Goal: Transaction & Acquisition: Purchase product/service

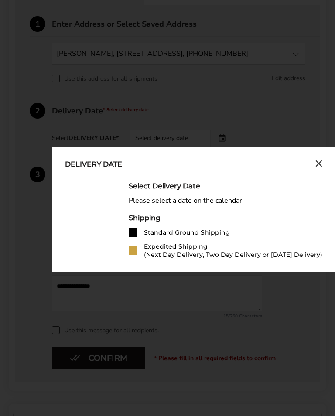
click at [281, 213] on div "Select Delivery Date Please select a date on the calendar Shipping Standard Gro…" at bounding box center [226, 220] width 194 height 77
click at [316, 166] on icon "Close calendar" at bounding box center [318, 163] width 7 height 7
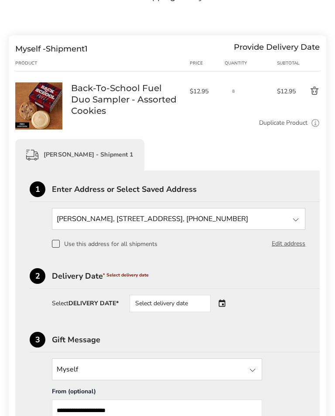
scroll to position [84, 0]
click at [57, 247] on span at bounding box center [56, 244] width 8 height 8
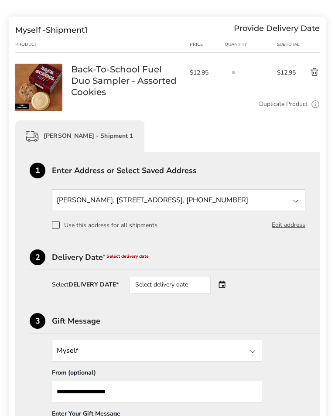
scroll to position [104, 0]
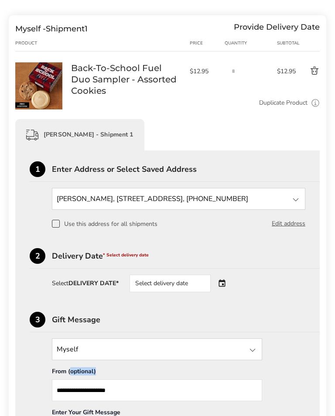
click at [110, 286] on strong "DELIVERY DATE*" at bounding box center [93, 283] width 50 height 8
click at [105, 287] on strong "DELIVERY DATE*" at bounding box center [93, 283] width 50 height 8
click at [172, 285] on div "Select delivery date" at bounding box center [169, 283] width 81 height 17
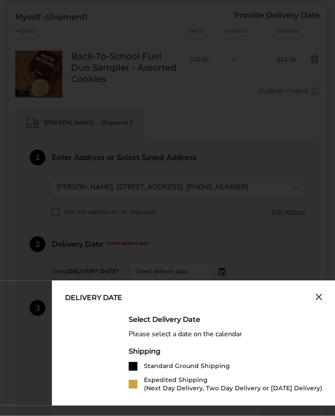
scroll to position [121, 0]
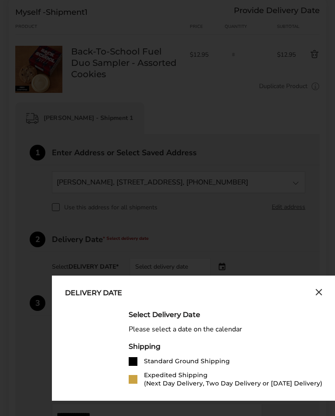
click at [225, 332] on div "Please select a date on the calendar" at bounding box center [226, 329] width 194 height 8
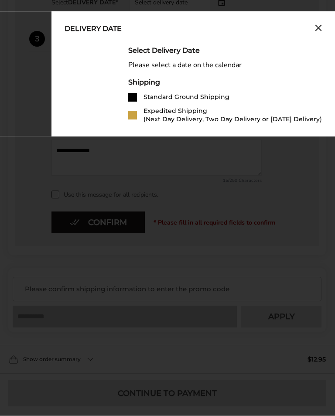
scroll to position [385, 0]
click at [242, 136] on div "Delivery Date Select Delivery Date Please select a date on the calendar Shippin…" at bounding box center [192, 73] width 283 height 125
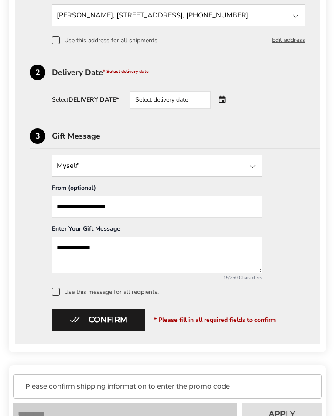
scroll to position [279, 0]
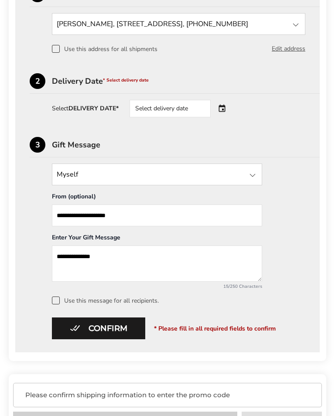
click at [230, 109] on div "Select delivery date" at bounding box center [181, 108] width 105 height 17
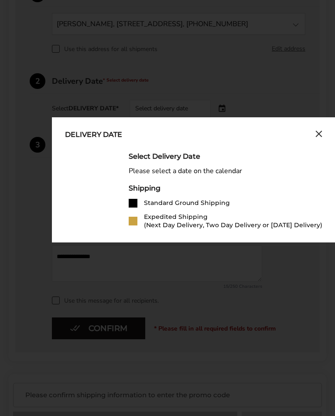
click at [306, 186] on div "Shipping" at bounding box center [226, 188] width 194 height 8
click at [133, 199] on div "Shipping Standard Ground Shipping Expedited Shipping (Next Day Delivery, Two Da…" at bounding box center [226, 206] width 194 height 45
click at [160, 190] on div "Shipping" at bounding box center [226, 188] width 194 height 8
click at [205, 172] on div "Please select a date on the calendar" at bounding box center [226, 171] width 194 height 8
click at [180, 174] on div "Please select a date on the calendar" at bounding box center [226, 171] width 194 height 8
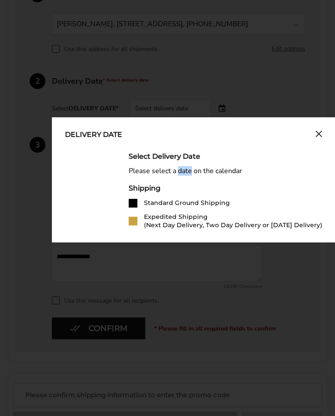
click at [217, 175] on div "Please select a date on the calendar" at bounding box center [226, 171] width 194 height 8
click at [102, 135] on div "Delivery Date" at bounding box center [93, 135] width 57 height 10
click at [83, 140] on div "Delivery Date" at bounding box center [93, 135] width 57 height 10
click at [143, 157] on div "Select Delivery Date" at bounding box center [226, 156] width 194 height 8
click at [192, 158] on div "Select Delivery Date" at bounding box center [226, 156] width 194 height 8
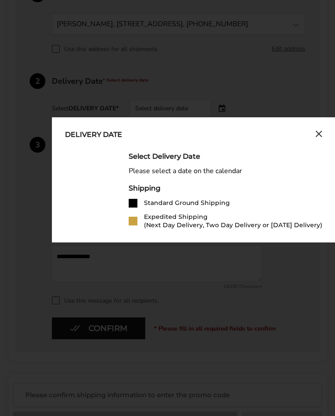
click at [140, 172] on div "Please select a date on the calendar" at bounding box center [226, 171] width 194 height 8
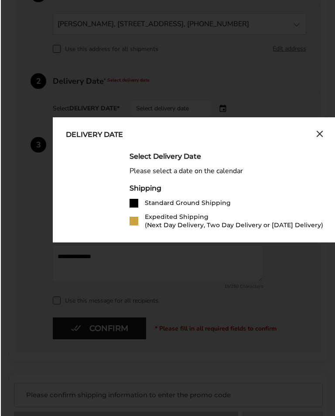
scroll to position [279, 0]
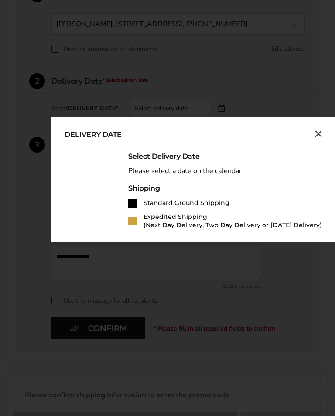
click at [157, 223] on div "Expedited Shipping (Next Day Delivery, Two Day Delivery or Saturday Delivery)" at bounding box center [232, 221] width 178 height 17
click at [196, 225] on div "Expedited Shipping (Next Day Delivery, Two Day Delivery or Saturday Delivery)" at bounding box center [232, 221] width 178 height 17
click at [274, 226] on div "Expedited Shipping (Next Day Delivery, Two Day Delivery or Saturday Delivery)" at bounding box center [232, 221] width 178 height 17
click at [295, 228] on div "Expedited Shipping (Next Day Delivery, Two Day Delivery or Saturday Delivery)" at bounding box center [232, 221] width 178 height 17
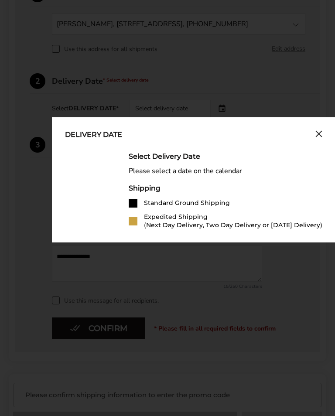
click at [134, 201] on div at bounding box center [133, 203] width 9 height 9
click at [181, 203] on div "Standard Ground Shipping" at bounding box center [187, 203] width 86 height 8
click at [147, 192] on div "Shipping" at bounding box center [226, 188] width 194 height 8
click at [148, 191] on div "Shipping" at bounding box center [226, 188] width 194 height 8
click at [149, 191] on div "Shipping" at bounding box center [226, 188] width 194 height 8
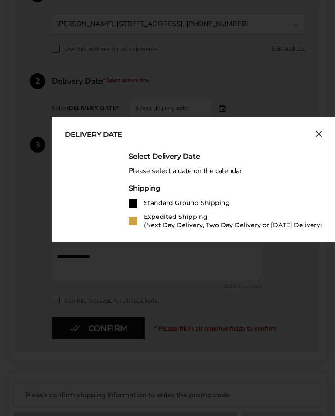
click at [146, 201] on div "Standard Ground Shipping" at bounding box center [187, 203] width 86 height 8
click at [300, 182] on div "Select Delivery Date Please select a date on the calendar Shipping Standard Gro…" at bounding box center [226, 190] width 194 height 77
click at [289, 186] on div "Shipping" at bounding box center [226, 188] width 194 height 8
click at [295, 184] on div "Select Delivery Date Please select a date on the calendar Shipping Standard Gro…" at bounding box center [226, 190] width 194 height 77
click at [293, 190] on div "Shipping" at bounding box center [226, 188] width 194 height 8
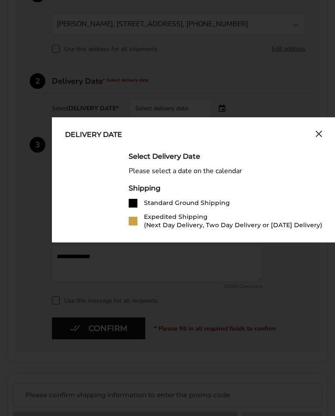
click at [317, 136] on icon "Close calendar" at bounding box center [318, 133] width 7 height 7
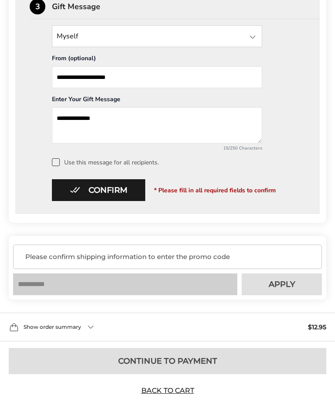
scroll to position [415, 0]
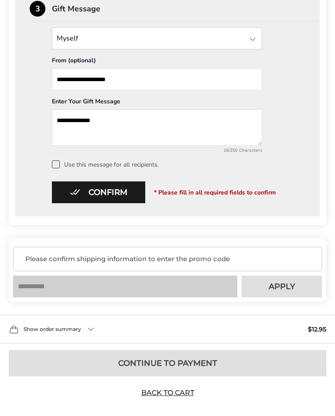
click at [52, 269] on div "Please confirm shipping information to enter the promo code" at bounding box center [167, 259] width 309 height 24
click at [151, 260] on span "Please confirm shipping information to enter the promo code" at bounding box center [169, 259] width 289 height 9
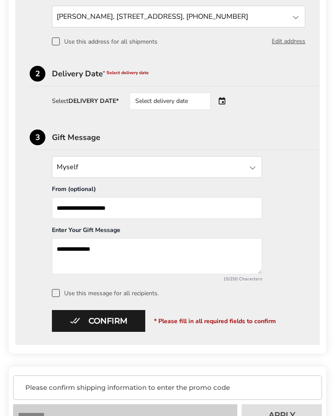
scroll to position [288, 0]
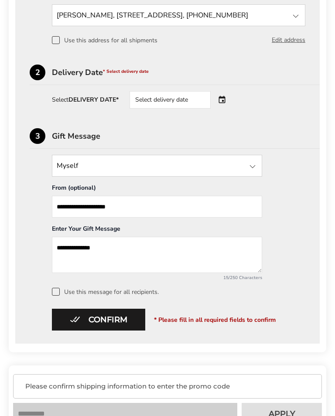
click at [84, 167] on input "State" at bounding box center [157, 166] width 210 height 22
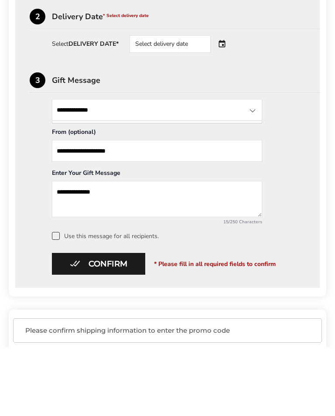
scroll to position [265, 0]
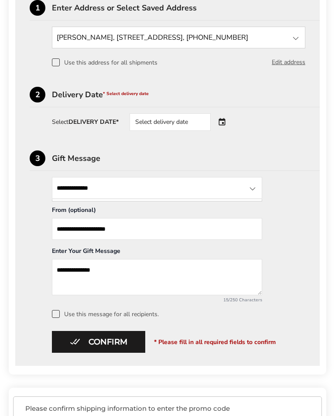
type input "**********"
click at [318, 241] on div "**********" at bounding box center [167, 177] width 304 height 377
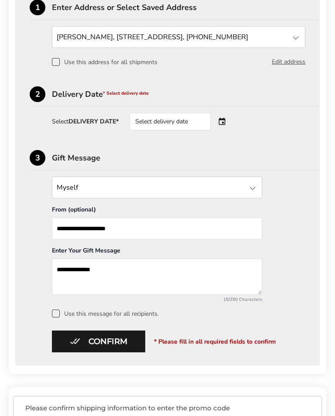
scroll to position [266, 0]
click at [161, 126] on div "Select delivery date" at bounding box center [169, 121] width 81 height 17
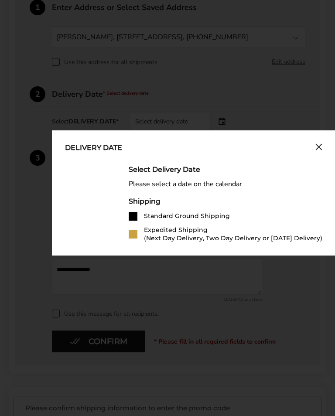
click at [316, 153] on button "Close calendar" at bounding box center [318, 148] width 7 height 10
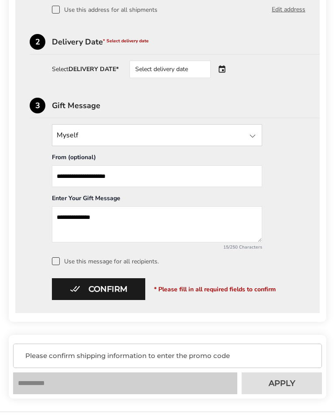
scroll to position [318, 0]
click at [149, 75] on div "Select delivery date" at bounding box center [169, 69] width 81 height 17
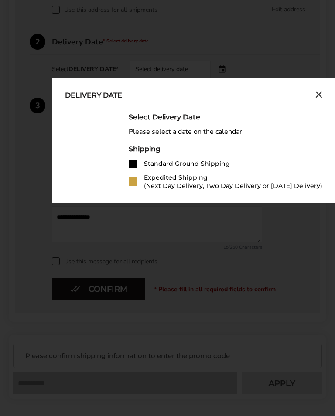
click at [87, 99] on div "Delivery Date" at bounding box center [93, 96] width 57 height 10
click at [326, 100] on div "Delivery Date Select Delivery Date Please select a date on the calendar Shippin…" at bounding box center [193, 140] width 283 height 125
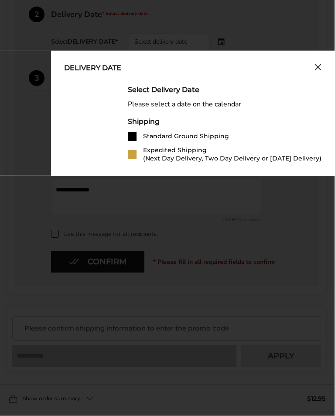
scroll to position [346, 0]
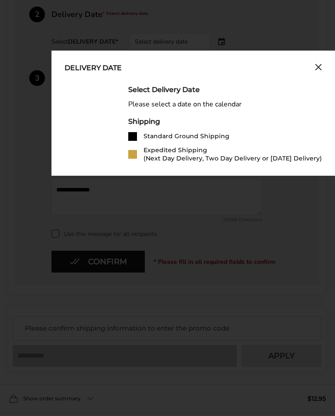
click at [320, 69] on icon "Close calendar" at bounding box center [318, 67] width 7 height 7
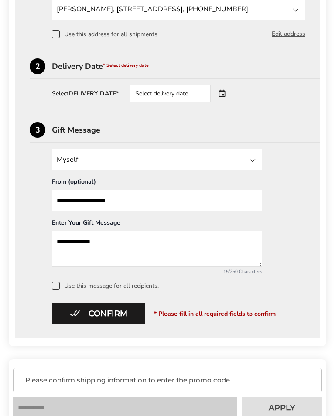
scroll to position [292, 0]
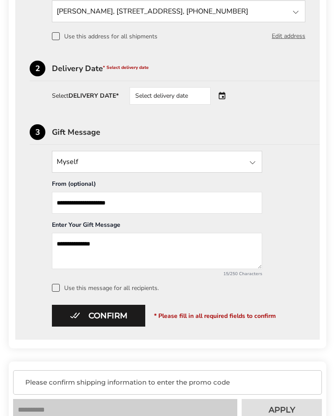
click at [91, 98] on strong "DELIVERY DATE*" at bounding box center [93, 96] width 50 height 8
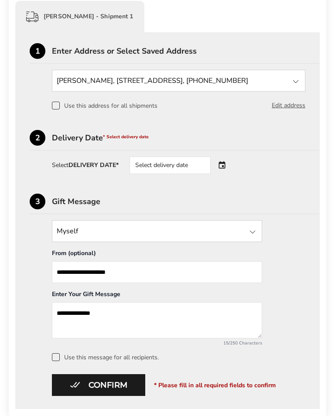
scroll to position [217, 0]
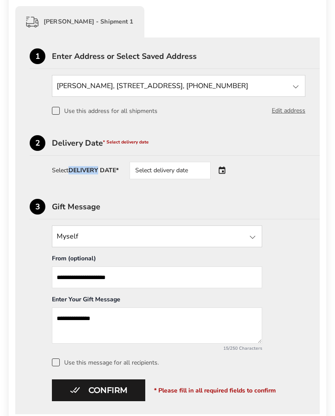
click at [174, 177] on div "Select delivery date" at bounding box center [169, 170] width 81 height 17
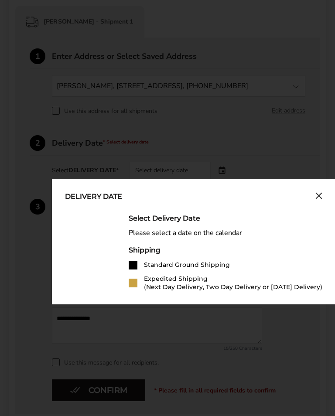
click at [188, 221] on div "Select Delivery Date" at bounding box center [226, 218] width 194 height 8
click at [208, 234] on div "Please select a date on the calendar" at bounding box center [226, 233] width 194 height 8
click at [233, 235] on div "Please select a date on the calendar" at bounding box center [226, 233] width 194 height 8
click at [235, 235] on div "Please select a date on the calendar" at bounding box center [226, 233] width 194 height 8
click at [239, 235] on div "Please select a date on the calendar" at bounding box center [226, 233] width 194 height 8
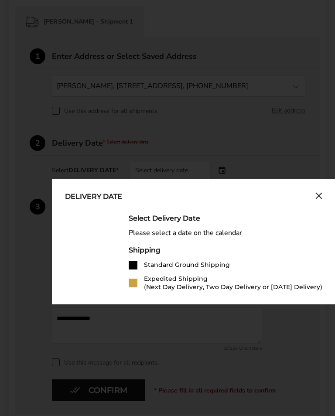
click at [151, 239] on div "Select Delivery Date Please select a date on the calendar Shipping Standard Gro…" at bounding box center [226, 252] width 194 height 77
click at [83, 197] on div "Delivery Date" at bounding box center [93, 197] width 57 height 10
click at [122, 200] on div "Delivery Date" at bounding box center [93, 197] width 57 height 10
click at [129, 197] on div "Delivery Date" at bounding box center [193, 197] width 257 height 10
click at [333, 200] on div "Delivery Date Select Delivery Date Please select a date on the calendar Shippin…" at bounding box center [193, 241] width 283 height 125
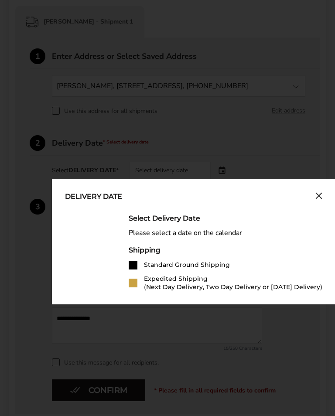
click at [311, 199] on div "Delivery Date" at bounding box center [193, 197] width 257 height 10
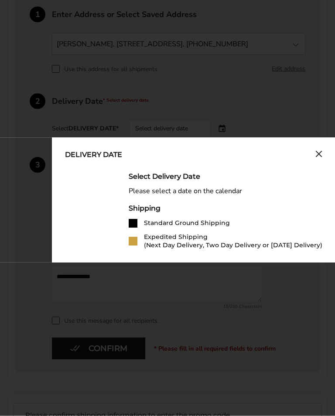
scroll to position [259, 0]
click at [279, 201] on div "Select Delivery Date Please select a date on the calendar Shipping Standard Gro…" at bounding box center [226, 210] width 194 height 77
click at [282, 200] on div "Select Delivery Date Please select a date on the calendar Shipping Standard Gro…" at bounding box center [226, 210] width 194 height 77
click at [129, 224] on div at bounding box center [133, 223] width 9 height 9
click at [129, 225] on div at bounding box center [133, 223] width 9 height 9
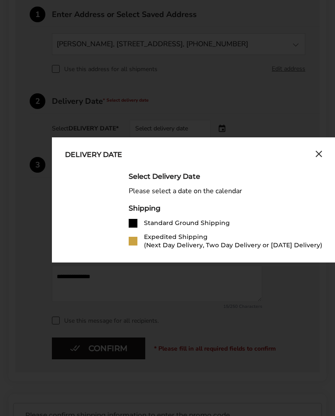
click at [288, 204] on div "Select Delivery Date Please select a date on the calendar Shipping Standard Gro…" at bounding box center [226, 210] width 194 height 77
click at [319, 157] on icon "Close calendar" at bounding box center [318, 153] width 7 height 7
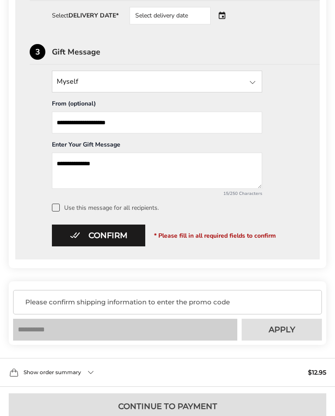
scroll to position [372, 0]
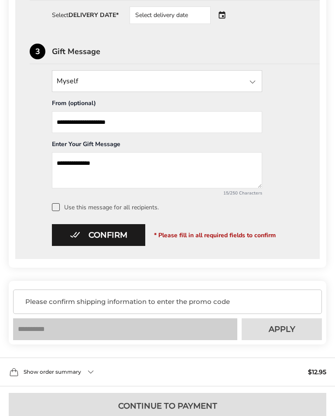
click at [100, 234] on button "Confirm" at bounding box center [98, 235] width 93 height 22
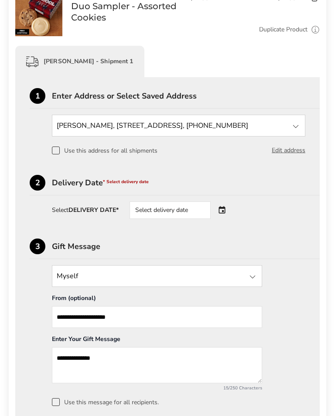
scroll to position [178, 0]
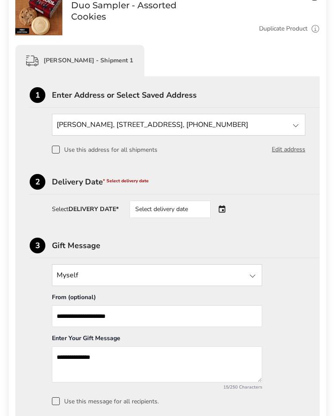
click at [148, 186] on div "Delivery Date * Select delivery date" at bounding box center [186, 182] width 268 height 8
click at [37, 188] on div "2" at bounding box center [38, 182] width 16 height 16
click at [40, 186] on div "2" at bounding box center [38, 182] width 16 height 16
click at [44, 185] on div "2" at bounding box center [38, 182] width 16 height 16
click at [41, 189] on div "2" at bounding box center [38, 182] width 16 height 16
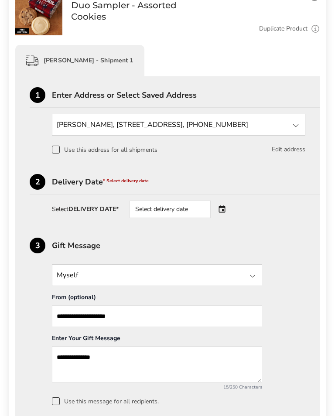
click at [41, 187] on div "2" at bounding box center [38, 182] width 16 height 16
click at [102, 208] on strong "DELIVERY DATE*" at bounding box center [93, 209] width 50 height 8
click at [160, 212] on div "Select delivery date" at bounding box center [169, 209] width 81 height 17
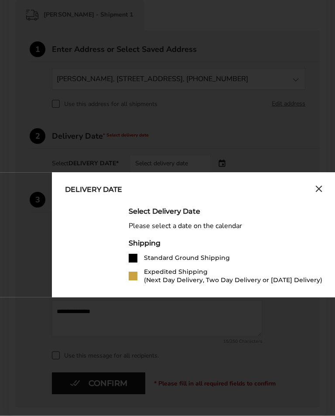
scroll to position [224, 0]
click at [288, 235] on div "Select Delivery Date Please select a date on the calendar Shipping Standard Gro…" at bounding box center [226, 245] width 194 height 77
click at [330, 229] on div "Delivery Date Select Delivery Date Please select a date on the calendar Shippin…" at bounding box center [193, 234] width 283 height 125
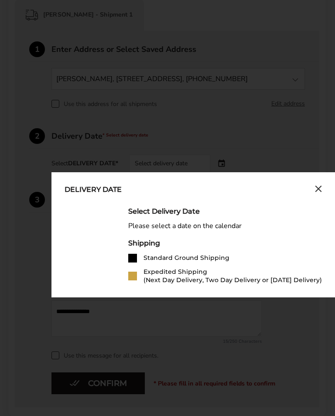
click at [59, 264] on div "Delivery Date Select Delivery Date Please select a date on the calendar Shippin…" at bounding box center [192, 234] width 283 height 125
click at [85, 182] on div "Delivery Date Select Delivery Date Please select a date on the calendar Shippin…" at bounding box center [192, 234] width 283 height 125
click at [115, 188] on div "Delivery Date" at bounding box center [93, 190] width 57 height 10
click at [141, 196] on div "Delivery Date Select Delivery Date Please select a date on the calendar Shippin…" at bounding box center [192, 234] width 283 height 125
click at [310, 192] on div "Delivery Date" at bounding box center [193, 190] width 257 height 10
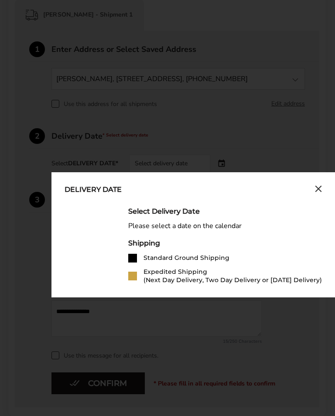
click at [293, 227] on div "Please select a date on the calendar" at bounding box center [225, 226] width 194 height 8
click at [301, 224] on div "Please select a date on the calendar" at bounding box center [225, 226] width 194 height 8
click at [286, 233] on div "Select Delivery Date Please select a date on the calendar Shipping Standard Gro…" at bounding box center [225, 245] width 194 height 77
click at [288, 222] on div "Select Delivery Date Please select a date on the calendar Shipping Standard Gro…" at bounding box center [225, 245] width 194 height 77
click at [284, 225] on div "Please select a date on the calendar" at bounding box center [225, 226] width 194 height 8
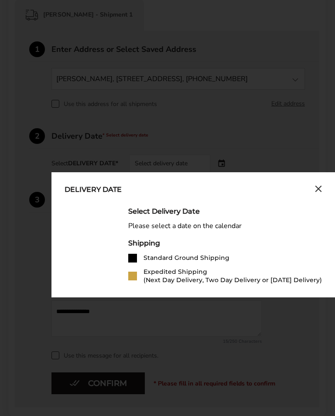
click at [279, 226] on div "Please select a date on the calendar" at bounding box center [225, 226] width 194 height 8
click at [273, 230] on div "Please select a date on the calendar" at bounding box center [225, 226] width 194 height 8
click at [271, 231] on div "Select Delivery Date Please select a date on the calendar Shipping Standard Gro…" at bounding box center [225, 245] width 194 height 77
click at [265, 225] on div "Please select a date on the calendar" at bounding box center [225, 226] width 194 height 8
click at [263, 222] on div "Select Delivery Date Please select a date on the calendar Shipping Standard Gro…" at bounding box center [225, 245] width 194 height 77
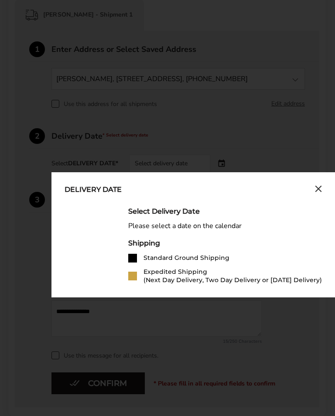
click at [264, 229] on div "Please select a date on the calendar" at bounding box center [225, 226] width 194 height 8
click at [265, 228] on div "Please select a date on the calendar" at bounding box center [225, 226] width 194 height 8
click at [257, 221] on div "Select Delivery Date Please select a date on the calendar Shipping Standard Gro…" at bounding box center [225, 245] width 194 height 77
click at [262, 221] on div "Select Delivery Date Please select a date on the calendar Shipping Standard Gro…" at bounding box center [225, 245] width 194 height 77
click at [258, 226] on div "Please select a date on the calendar" at bounding box center [225, 226] width 194 height 8
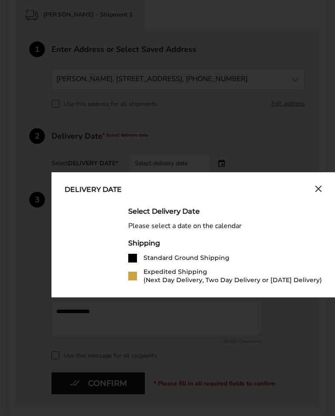
click at [260, 214] on div "Select Delivery Date" at bounding box center [225, 211] width 194 height 8
click at [270, 214] on div "Select Delivery Date" at bounding box center [225, 211] width 194 height 8
click at [270, 223] on div "Please select a date on the calendar" at bounding box center [225, 226] width 194 height 8
click at [276, 242] on div "Shipping" at bounding box center [225, 243] width 194 height 8
click at [278, 252] on div "Shipping Standard Ground Shipping Expedited Shipping (Next Day Delivery, Two Da…" at bounding box center [225, 261] width 194 height 45
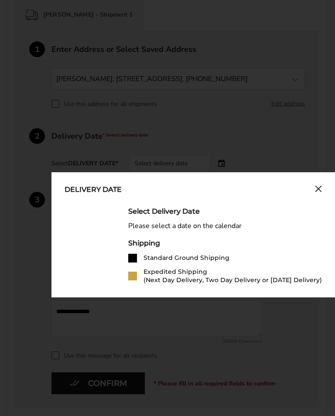
click at [278, 254] on div "Shipping Standard Ground Shipping Expedited Shipping (Next Day Delivery, Two Da…" at bounding box center [225, 261] width 194 height 45
click at [280, 258] on li "Standard Ground Shipping" at bounding box center [225, 258] width 194 height 9
click at [282, 257] on li "Standard Ground Shipping" at bounding box center [225, 258] width 194 height 9
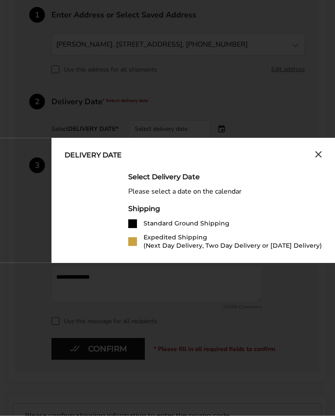
scroll to position [258, 0]
click at [285, 262] on div "Delivery Date Select Delivery Date Please select a date on the calendar Shippin…" at bounding box center [192, 200] width 283 height 125
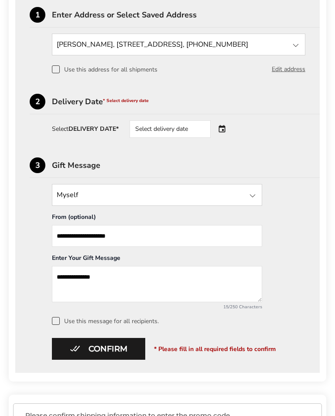
scroll to position [258, 0]
click at [283, 304] on div "**********" at bounding box center [167, 254] width 275 height 141
click at [214, 352] on span "* Please fill in all required fields to confirm" at bounding box center [215, 349] width 122 height 8
click at [163, 133] on div "Select delivery date" at bounding box center [169, 128] width 81 height 17
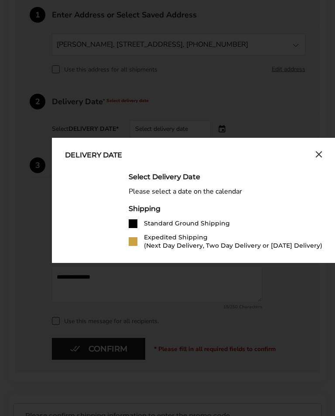
click at [321, 160] on button "Close calendar" at bounding box center [318, 156] width 7 height 10
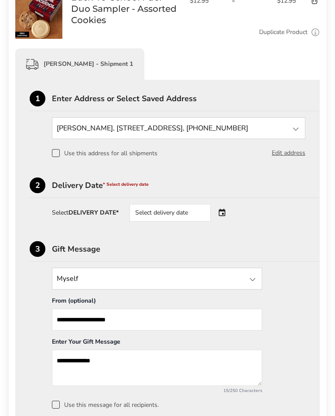
scroll to position [176, 0]
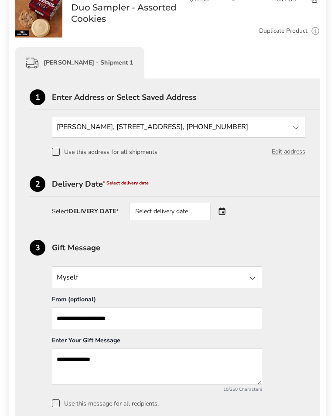
click at [226, 213] on div "Select delivery date" at bounding box center [181, 211] width 105 height 17
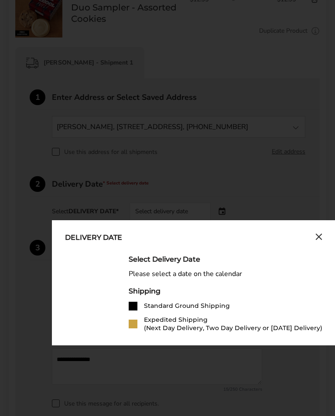
click at [229, 220] on div "Delivery Date Select Delivery Date Please select a date on the calendar Shippin…" at bounding box center [193, 282] width 283 height 125
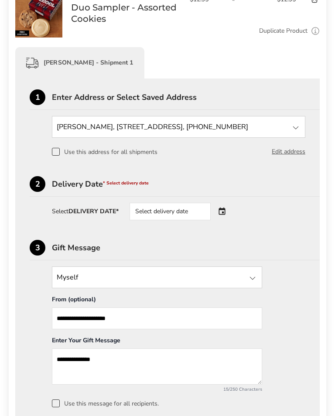
click at [222, 212] on div "Select delivery date" at bounding box center [181, 211] width 105 height 17
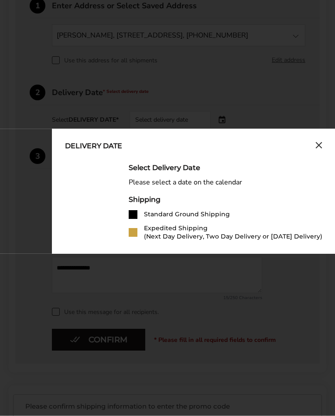
scroll to position [268, 0]
click at [219, 184] on div "Please select a date on the calendar" at bounding box center [226, 182] width 194 height 8
click at [219, 185] on div "Please select a date on the calendar" at bounding box center [226, 182] width 194 height 8
click at [222, 184] on div "Please select a date on the calendar" at bounding box center [226, 182] width 194 height 8
click at [228, 176] on div "Select Delivery Date Please select a date on the calendar Shipping Standard Gro…" at bounding box center [226, 201] width 194 height 77
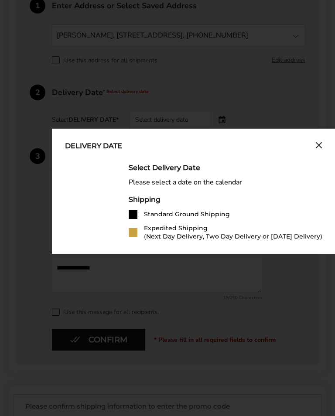
click at [215, 181] on div "Please select a date on the calendar" at bounding box center [226, 182] width 194 height 8
click at [197, 183] on div "Please select a date on the calendar" at bounding box center [226, 182] width 194 height 8
click at [217, 187] on div "Please select a date on the calendar" at bounding box center [226, 182] width 194 height 8
click at [205, 184] on div "Please select a date on the calendar" at bounding box center [226, 182] width 194 height 8
click at [193, 184] on div "Please select a date on the calendar" at bounding box center [226, 182] width 194 height 8
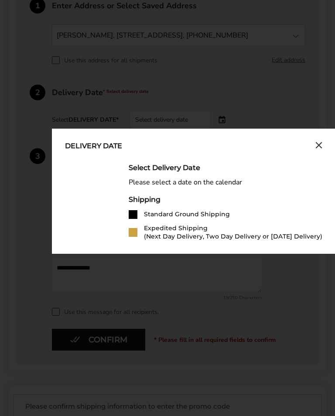
click at [187, 184] on div "Please select a date on the calendar" at bounding box center [226, 182] width 194 height 8
click at [190, 181] on div "Please select a date on the calendar" at bounding box center [226, 182] width 194 height 8
click at [199, 184] on div "Please select a date on the calendar" at bounding box center [226, 182] width 194 height 8
click at [213, 183] on div "Please select a date on the calendar" at bounding box center [226, 182] width 194 height 8
click at [320, 144] on icon "Close calendar" at bounding box center [318, 145] width 7 height 7
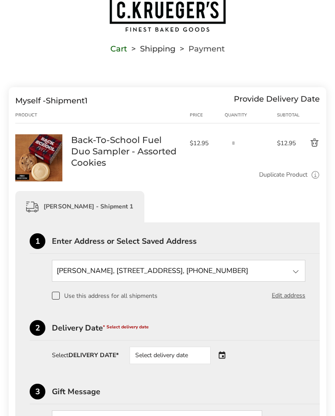
scroll to position [0, 0]
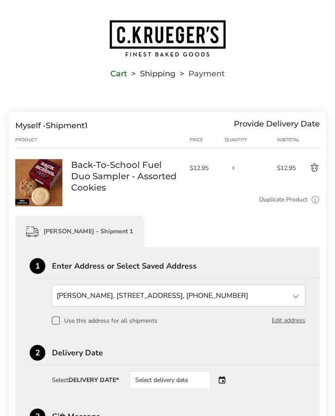
scroll to position [7, 0]
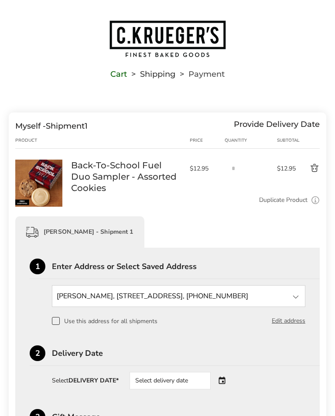
click at [277, 129] on div "Provide Delivery Date" at bounding box center [277, 126] width 86 height 10
click at [272, 116] on div "**********" at bounding box center [167, 372] width 317 height 520
click at [298, 122] on div "Provide Delivery Date" at bounding box center [277, 126] width 86 height 10
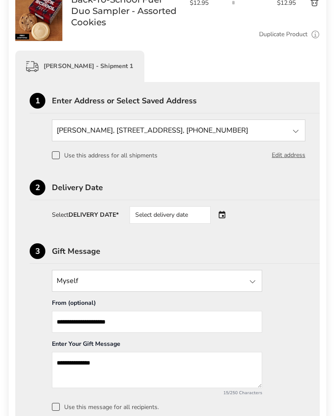
scroll to position [173, 0]
click at [158, 214] on div "Select delivery date" at bounding box center [169, 214] width 81 height 17
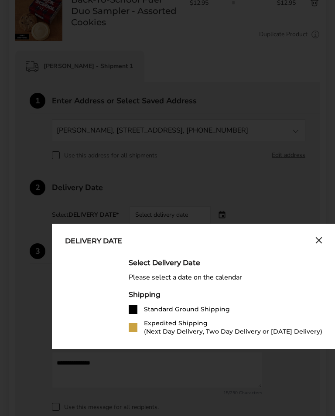
click at [320, 241] on icon "Close calendar" at bounding box center [318, 240] width 7 height 7
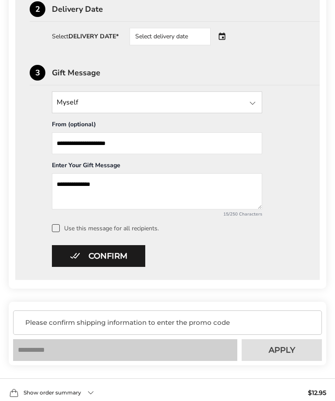
scroll to position [350, 0]
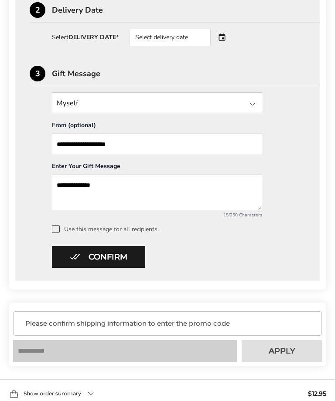
click at [61, 233] on label "Use this message for all recipients." at bounding box center [178, 229] width 253 height 8
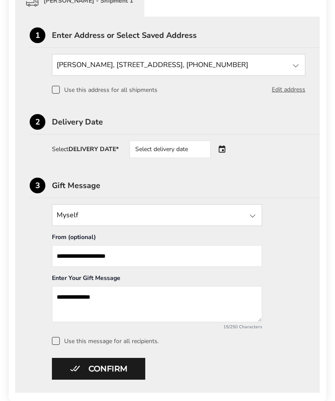
scroll to position [235, 0]
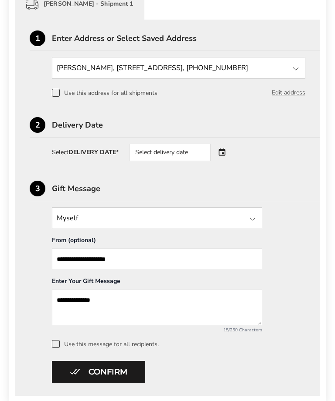
click at [166, 154] on div "Select delivery date" at bounding box center [169, 152] width 81 height 17
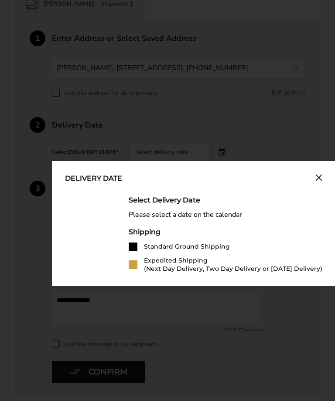
click at [196, 219] on div "Please select a date on the calendar" at bounding box center [226, 215] width 194 height 8
click at [227, 219] on div "Please select a date on the calendar" at bounding box center [226, 215] width 194 height 8
click at [225, 222] on div "Select Delivery Date Please select a date on the calendar Shipping Standard Gro…" at bounding box center [226, 234] width 194 height 77
click at [189, 273] on div "Expedited Shipping (Next Day Delivery, Two Day Delivery or Saturday Delivery)" at bounding box center [233, 265] width 178 height 17
click at [136, 262] on div at bounding box center [133, 265] width 9 height 9
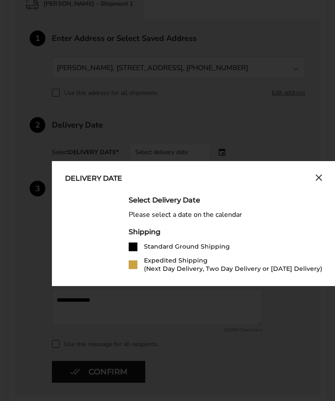
click at [144, 270] on div "Expedited Shipping (Next Day Delivery, Two Day Delivery or Saturday Delivery)" at bounding box center [233, 265] width 178 height 17
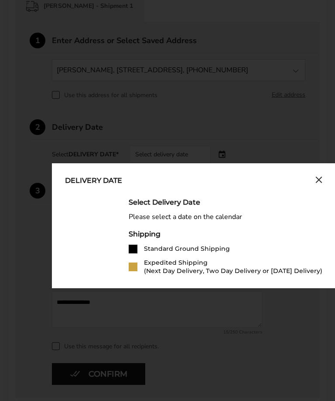
click at [146, 234] on div "Shipping" at bounding box center [226, 234] width 194 height 8
click at [152, 201] on div "Select Delivery Date" at bounding box center [226, 202] width 194 height 8
click at [155, 197] on div "Delivery Date Select Delivery Date Please select a date on the calendar Shippin…" at bounding box center [193, 225] width 283 height 125
click at [150, 197] on div "Delivery Date Select Delivery Date Please select a date on the calendar Shippin…" at bounding box center [193, 225] width 283 height 125
click at [109, 184] on div "Delivery Date" at bounding box center [93, 182] width 57 height 10
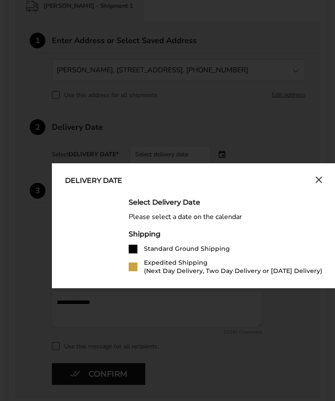
click at [322, 182] on icon "Close calendar" at bounding box center [318, 180] width 7 height 7
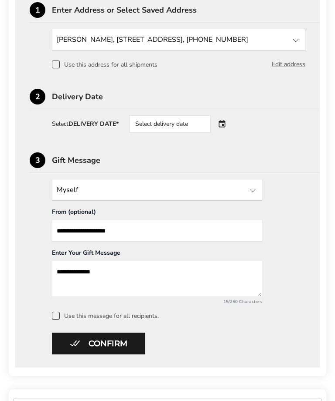
scroll to position [264, 0]
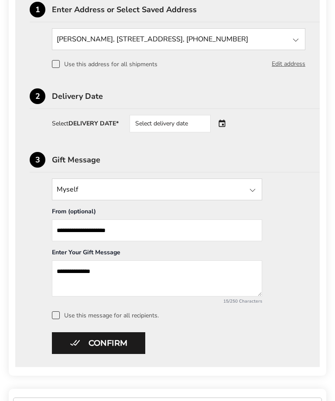
click at [161, 125] on div "Select delivery date" at bounding box center [169, 123] width 81 height 17
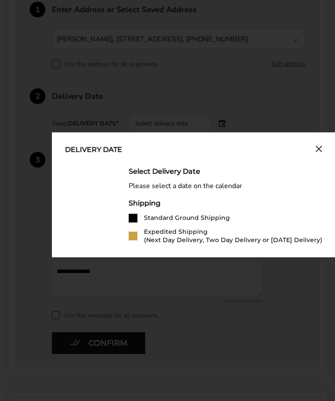
click at [139, 213] on div "Shipping Standard Ground Shipping Expedited Shipping (Next Day Delivery, Two Da…" at bounding box center [226, 221] width 194 height 45
click at [144, 201] on div "Shipping" at bounding box center [226, 203] width 194 height 8
click at [170, 184] on div "Please select a date on the calendar" at bounding box center [226, 186] width 194 height 8
click at [154, 167] on div "Delivery Date Select Delivery Date Please select a date on the calendar Shippin…" at bounding box center [193, 195] width 283 height 125
click at [148, 184] on div "Please select a date on the calendar" at bounding box center [226, 186] width 194 height 8
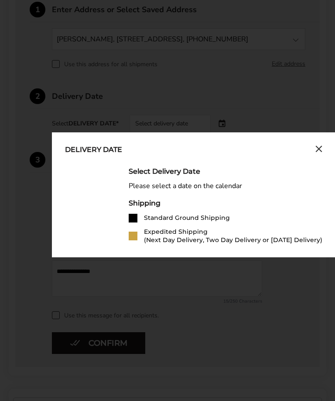
click at [146, 168] on div "Select Delivery Date" at bounding box center [226, 171] width 194 height 8
click at [105, 148] on div "Delivery Date" at bounding box center [93, 151] width 57 height 10
click at [324, 148] on div "Delivery Date Select Delivery Date Please select a date on the calendar Shippin…" at bounding box center [193, 195] width 283 height 125
click at [173, 171] on div "Select Delivery Date" at bounding box center [226, 171] width 194 height 8
click at [177, 193] on div "Select Delivery Date Please select a date on the calendar Shipping Standard Gro…" at bounding box center [226, 205] width 194 height 77
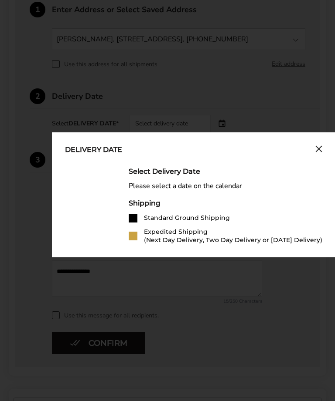
click at [154, 205] on div "Shipping" at bounding box center [226, 203] width 194 height 8
click at [167, 187] on div "Please select a date on the calendar" at bounding box center [226, 186] width 194 height 8
click at [167, 172] on div "Select Delivery Date" at bounding box center [226, 171] width 194 height 8
click at [136, 217] on div at bounding box center [133, 218] width 9 height 9
click at [138, 214] on div "Shipping Standard Ground Shipping Expedited Shipping (Next Day Delivery, Two Da…" at bounding box center [226, 221] width 194 height 45
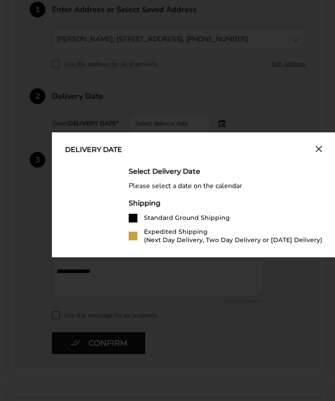
click at [146, 218] on div "Standard Ground Shipping" at bounding box center [187, 218] width 86 height 8
click at [154, 204] on div "Shipping" at bounding box center [226, 203] width 194 height 8
click at [160, 190] on div "Please select a date on the calendar" at bounding box center [226, 186] width 194 height 8
click at [170, 170] on div "Select Delivery Date" at bounding box center [226, 171] width 194 height 8
click at [174, 170] on div "Select Delivery Date" at bounding box center [226, 171] width 194 height 8
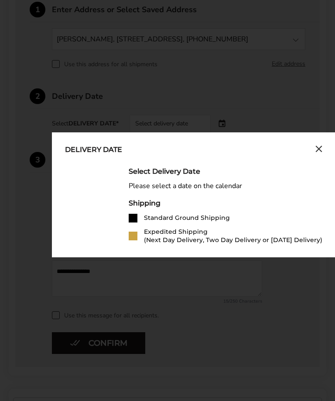
click at [319, 150] on icon "Close calendar" at bounding box center [318, 148] width 5 height 5
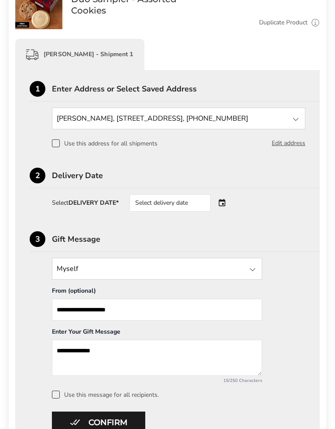
scroll to position [184, 0]
click at [221, 210] on div "Select delivery date" at bounding box center [181, 202] width 105 height 17
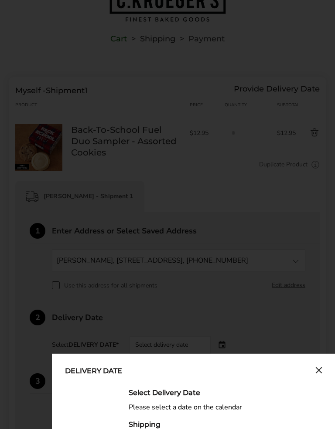
scroll to position [0, 0]
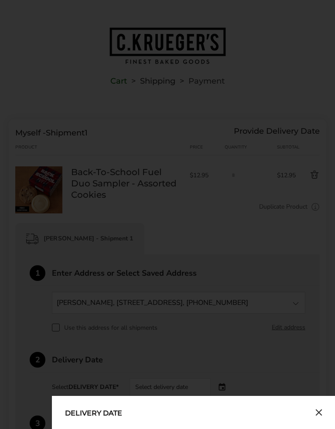
click at [111, 415] on div "Delivery Date" at bounding box center [93, 414] width 57 height 10
click at [212, 414] on div "Delivery Date" at bounding box center [193, 414] width 257 height 10
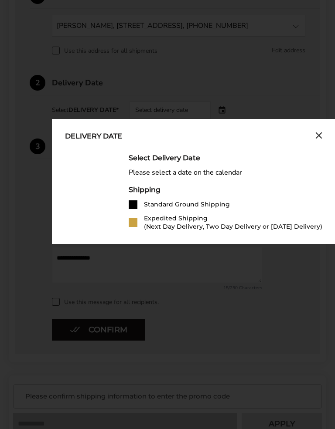
scroll to position [277, 0]
click at [321, 138] on icon "Close calendar" at bounding box center [318, 135] width 5 height 5
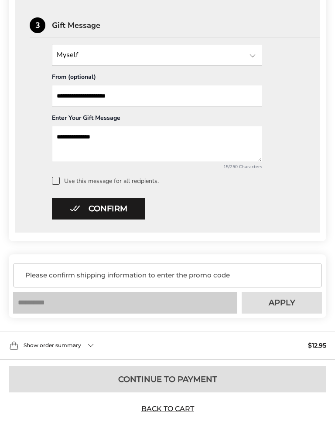
scroll to position [422, 0]
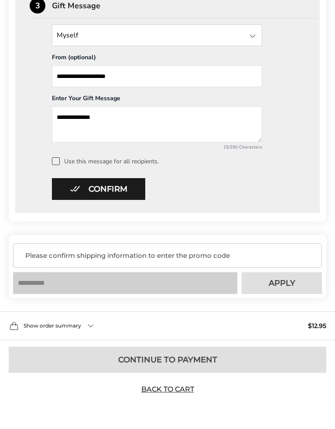
click at [112, 184] on button "Confirm" at bounding box center [98, 189] width 93 height 22
click at [133, 194] on button "Confirm" at bounding box center [98, 189] width 93 height 22
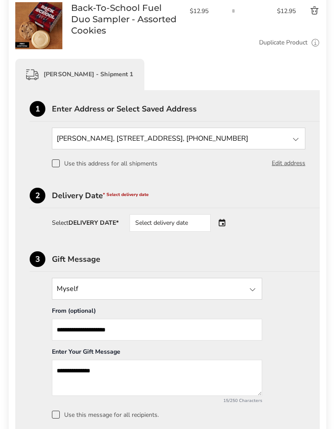
scroll to position [159, 0]
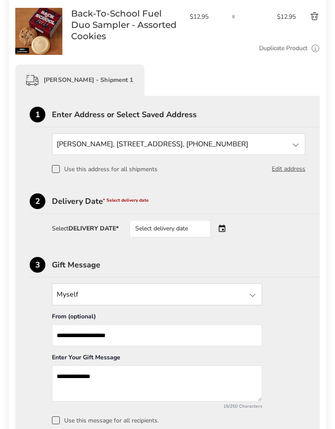
click at [113, 228] on strong "DELIVERY DATE*" at bounding box center [93, 228] width 50 height 8
click at [65, 230] on div "Select DELIVERY DATE*" at bounding box center [85, 229] width 67 height 6
click at [97, 232] on strong "DELIVERY DATE*" at bounding box center [93, 228] width 50 height 8
click at [132, 202] on span "* Select delivery date" at bounding box center [126, 200] width 46 height 6
click at [131, 202] on span "* Select delivery date" at bounding box center [126, 200] width 46 height 6
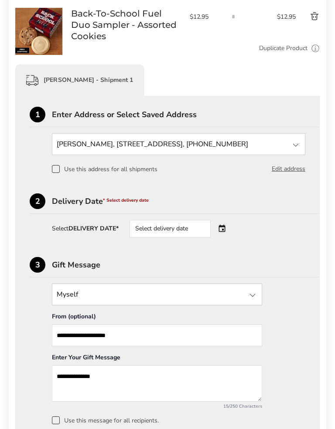
click at [127, 198] on div "Delivery Date * Select delivery date" at bounding box center [186, 201] width 268 height 8
click at [81, 205] on div "Delivery Date * Select delivery date" at bounding box center [186, 201] width 268 height 8
click at [129, 204] on span "* Select delivery date" at bounding box center [126, 200] width 46 height 6
click at [126, 197] on div "2 Delivery Date * Select delivery date" at bounding box center [175, 204] width 290 height 20
click at [131, 199] on span "* Select delivery date" at bounding box center [126, 200] width 46 height 6
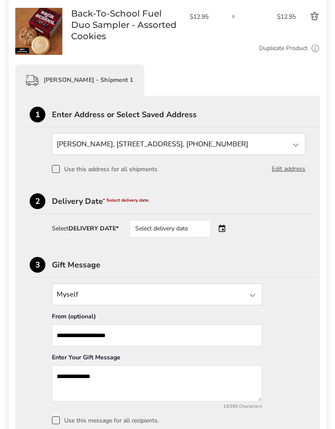
click at [132, 197] on div "2 Delivery Date * Select delivery date" at bounding box center [175, 204] width 290 height 20
click at [128, 203] on span "* Select delivery date" at bounding box center [126, 200] width 46 height 6
click at [131, 203] on span "* Select delivery date" at bounding box center [126, 200] width 46 height 6
click at [99, 225] on div "Select DELIVERY DATE* Select delivery date" at bounding box center [178, 228] width 253 height 17
click at [167, 231] on div "Select delivery date" at bounding box center [169, 228] width 81 height 17
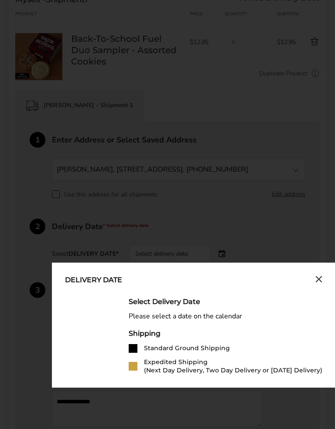
scroll to position [130, 0]
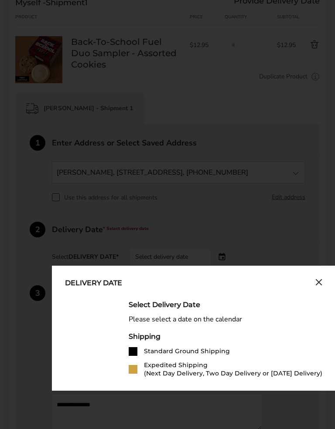
click at [320, 285] on icon "Close calendar" at bounding box center [318, 282] width 5 height 5
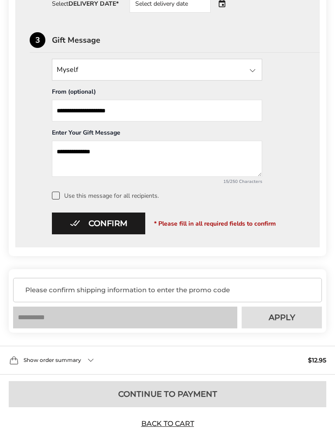
scroll to position [384, 0]
click at [282, 322] on span "Apply" at bounding box center [282, 318] width 27 height 8
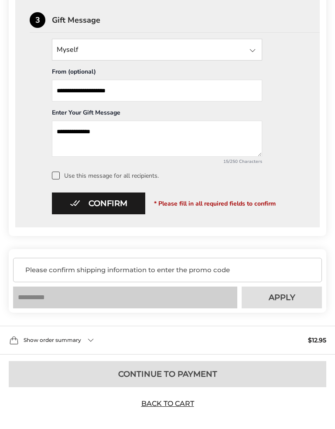
scroll to position [403, 0]
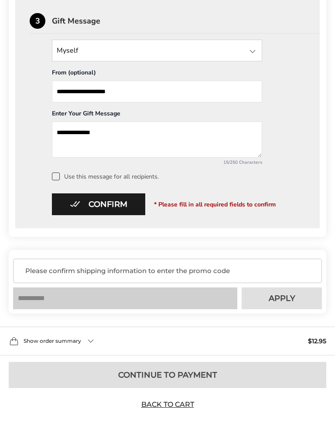
click at [92, 282] on div "Please confirm shipping information to enter the promo code" at bounding box center [167, 271] width 309 height 24
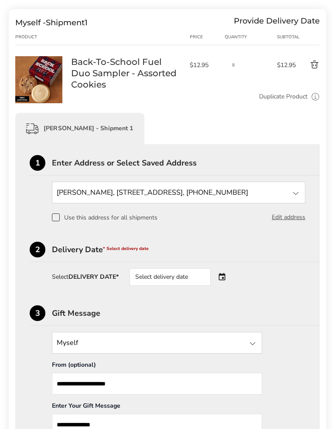
scroll to position [109, 0]
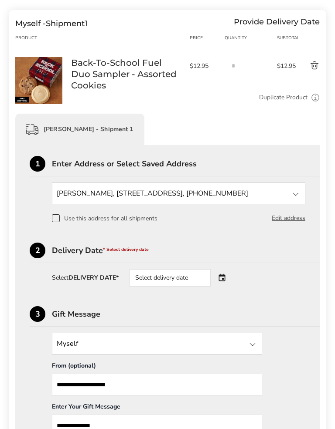
click at [172, 275] on div "Select delivery date" at bounding box center [169, 277] width 81 height 17
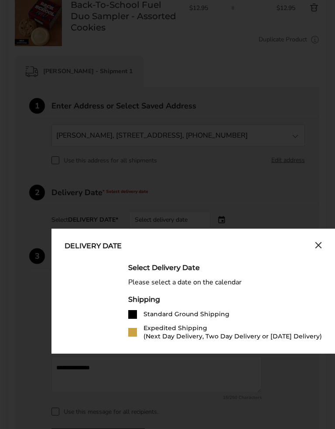
scroll to position [167, 0]
click at [324, 238] on div "Delivery Date Select Delivery Date Please select a date on the calendar Shippin…" at bounding box center [192, 291] width 283 height 125
click at [330, 247] on div "Delivery Date Select Delivery Date Please select a date on the calendar Shippin…" at bounding box center [192, 291] width 283 height 125
click at [320, 248] on icon "Close calendar" at bounding box center [318, 245] width 5 height 5
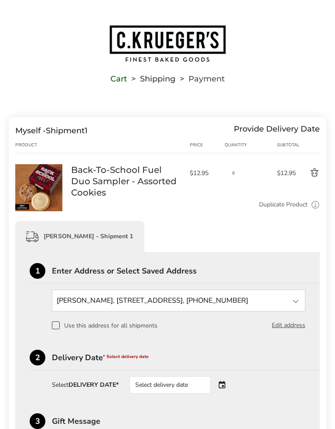
scroll to position [0, 0]
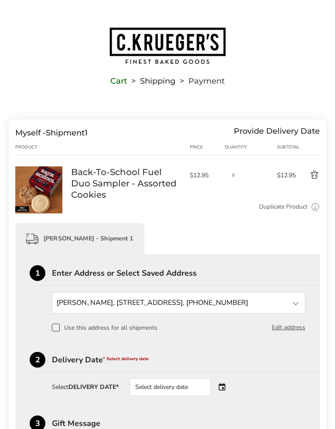
click at [117, 131] on div "Myself - Shipment 1 Provide Delivery Date" at bounding box center [167, 133] width 304 height 10
click at [138, 94] on div "Cart Shipping Payment" at bounding box center [167, 53] width 335 height 106
click at [34, 145] on div "Product" at bounding box center [43, 147] width 56 height 7
click at [70, 149] on div "Product" at bounding box center [43, 147] width 56 height 7
click at [241, 148] on div "Quantity" at bounding box center [250, 147] width 52 height 7
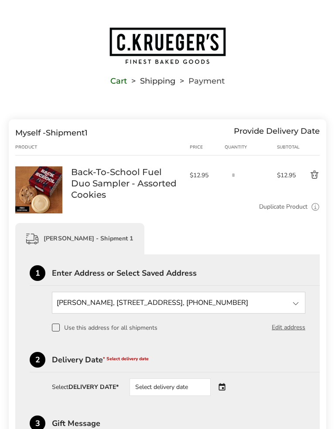
click at [279, 147] on div "Subtotal" at bounding box center [287, 147] width 20 height 7
click at [156, 84] on li "Shipping" at bounding box center [151, 81] width 48 height 6
click at [159, 80] on li "Shipping" at bounding box center [151, 81] width 48 height 6
click at [160, 80] on li "Shipping" at bounding box center [151, 81] width 48 height 6
click at [162, 80] on li "Shipping" at bounding box center [151, 81] width 48 height 6
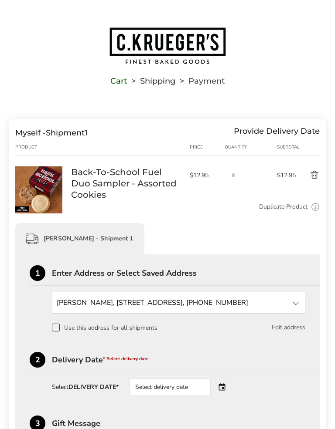
click at [159, 84] on li "Shipping" at bounding box center [151, 81] width 48 height 6
click at [170, 42] on img "Go to home page" at bounding box center [168, 46] width 118 height 38
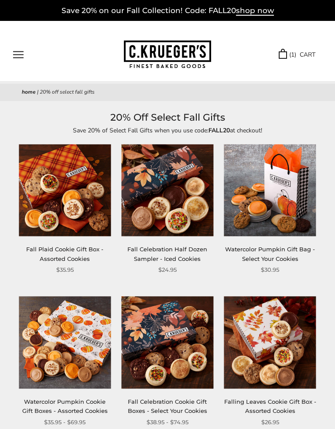
click at [50, 56] on div "******" at bounding box center [68, 54] width 111 height 7
click at [50, 54] on div "******" at bounding box center [68, 54] width 111 height 7
click at [47, 54] on div "******" at bounding box center [68, 54] width 111 height 7
click at [20, 57] on button "Open navigation" at bounding box center [18, 54] width 10 height 7
click at [65, 61] on div "****** TRY US! Sign In ( 1 ) CART ( 1 ) CART Bestsellers Fall ALL Fall Gifts NE…" at bounding box center [167, 51] width 335 height 61
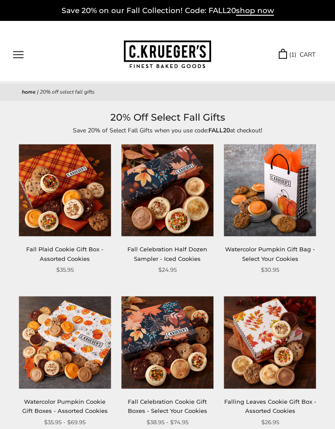
click at [41, 90] on span "20% Off Select Fall Gifts" at bounding box center [67, 91] width 55 height 7
click at [115, 88] on div "Home | 20% Off Select Fall Gifts" at bounding box center [167, 92] width 335 height 17
click at [277, 49] on div "****** TRY US! Sign In ( 1 ) CART ( 1 ) CART Bestsellers Fall ALL Fall Gifts NE…" at bounding box center [167, 51] width 335 height 61
click at [190, 79] on div "****** TRY US! Sign In ( 1 ) CART ( 1 ) CART Bestsellers Fall ALL Fall Gifts NE…" at bounding box center [167, 51] width 335 height 61
click at [48, 67] on div "****** TRY US! Sign In ( 1 ) CART ( 1 ) CART Bestsellers Fall ALL Fall Gifts NE…" at bounding box center [167, 51] width 335 height 61
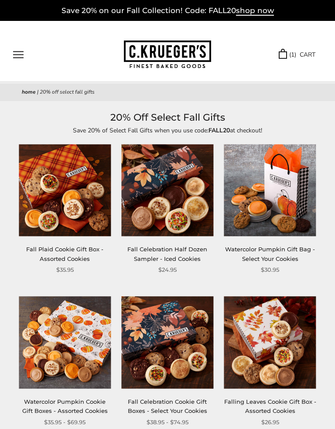
click at [24, 53] on button "Open navigation" at bounding box center [18, 54] width 10 height 7
click at [24, 52] on button "Open navigation" at bounding box center [18, 54] width 10 height 7
click at [37, 44] on div "****** TRY US! Sign In ( 1 ) CART ( 1 ) CART Bestsellers Fall ALL Fall Gifts NE…" at bounding box center [167, 51] width 335 height 61
click at [74, 57] on div "******" at bounding box center [68, 54] width 111 height 7
click at [90, 51] on div "******" at bounding box center [68, 54] width 111 height 7
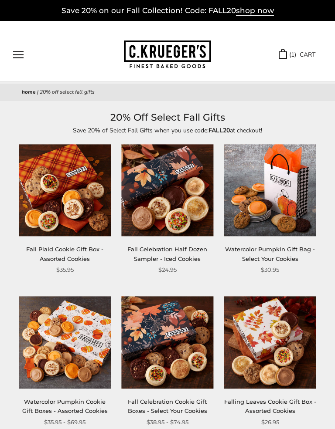
click at [311, 45] on div "****** TRY US! Sign In ( 1 ) CART ( 1 ) CART Bestsellers Fall ALL Fall Gifts NE…" at bounding box center [167, 51] width 335 height 61
click at [267, 99] on div "Home | 20% Off Select Fall Gifts" at bounding box center [167, 92] width 335 height 17
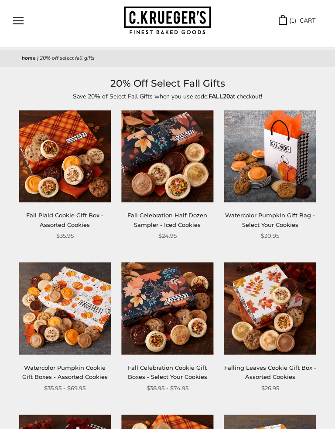
scroll to position [33, 0]
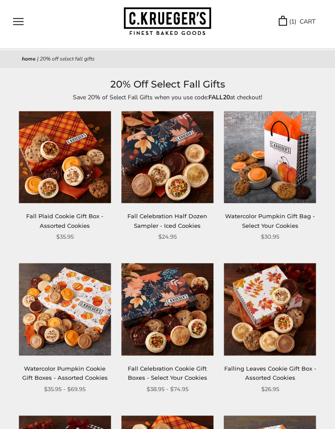
click at [297, 160] on img at bounding box center [270, 157] width 92 height 92
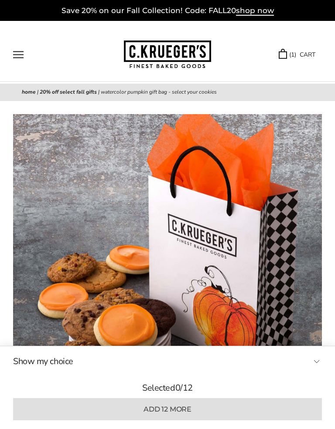
click at [316, 10] on p "Save 20% on our Fall Collection! Code: FALL20 shop now" at bounding box center [167, 10] width 321 height 12
click at [319, 49] on div "****** TRY US! Sign In ( 1 ) CART ( 1 ) CART Bestsellers Fall ALL Fall Gifts NE…" at bounding box center [167, 51] width 335 height 61
click at [313, 60] on div "****** TRY US! Sign In ( 1 ) CART ( 1 ) CART Bestsellers Fall ALL Fall Gifts NE…" at bounding box center [167, 51] width 335 height 61
click at [299, 65] on div "****** TRY US! Sign In ( 1 ) CART ( 1 ) CART Bestsellers Fall ALL Fall Gifts NE…" at bounding box center [167, 51] width 335 height 61
click at [311, 54] on div "TRY US! Sign In ( 1 ) CART ( 1 ) CART" at bounding box center [266, 55] width 111 height 10
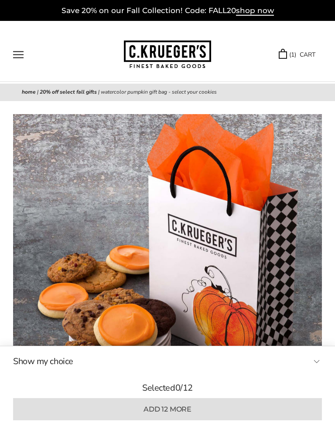
click at [15, 58] on button "Open navigation" at bounding box center [18, 54] width 10 height 7
click at [194, 84] on div "Home | 20% Off Select Fall Gifts | Watercolor Pumpkin Gift Bag - Select Your Co…" at bounding box center [167, 92] width 335 height 17
click at [21, 55] on button "Open navigation" at bounding box center [18, 54] width 10 height 7
click at [78, 64] on div "****** TRY US! Sign In ( 1 ) CART ( 1 ) CART Bestsellers Fall ALL Fall Gifts NE…" at bounding box center [167, 51] width 335 height 61
click at [200, 78] on div "****** TRY US! Sign In ( 1 ) CART ( 1 ) CART Bestsellers Fall ALL Fall Gifts NE…" at bounding box center [167, 51] width 335 height 61
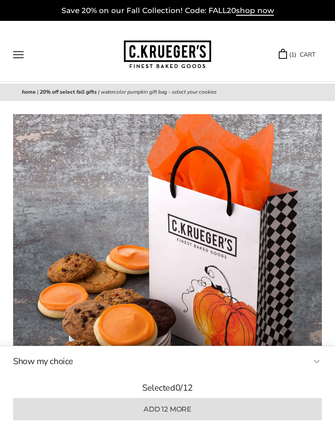
click at [279, 52] on link "( 1 ) CART" at bounding box center [297, 55] width 37 height 10
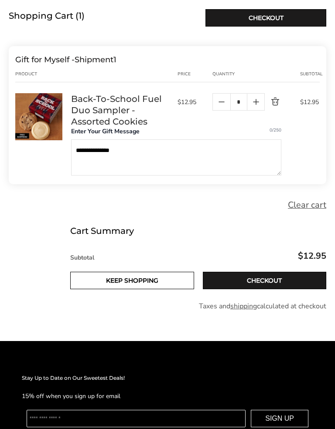
scroll to position [101, 0]
click at [259, 277] on link "Checkout" at bounding box center [265, 280] width 124 height 17
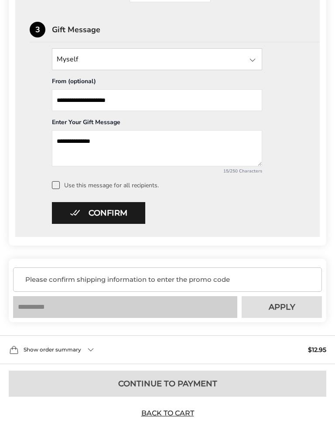
scroll to position [394, 0]
click at [78, 318] on input "text" at bounding box center [125, 307] width 224 height 22
click at [279, 308] on span "Apply" at bounding box center [282, 307] width 27 height 8
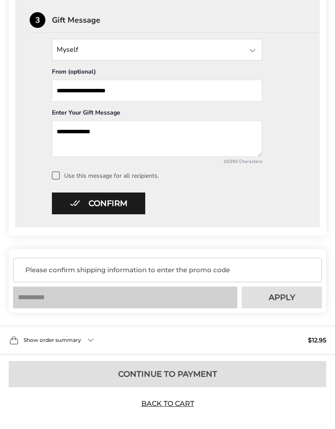
scroll to position [422, 0]
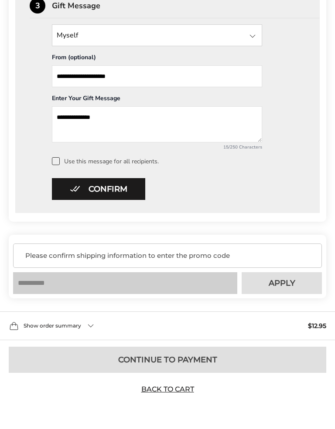
click at [79, 283] on input "text" at bounding box center [125, 283] width 224 height 22
click at [78, 283] on input "text" at bounding box center [125, 283] width 224 height 22
click at [64, 291] on input "text" at bounding box center [125, 283] width 224 height 22
click at [68, 284] on input "text" at bounding box center [125, 283] width 224 height 22
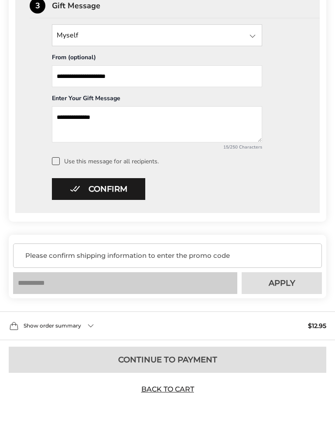
click at [71, 275] on input "text" at bounding box center [125, 283] width 224 height 22
click at [73, 280] on input "text" at bounding box center [125, 283] width 224 height 22
click at [73, 279] on input "text" at bounding box center [125, 283] width 224 height 22
click at [74, 262] on div "Please confirm shipping information to enter the promo code" at bounding box center [167, 256] width 309 height 24
click at [92, 257] on span "Please confirm shipping information to enter the promo code" at bounding box center [169, 256] width 289 height 9
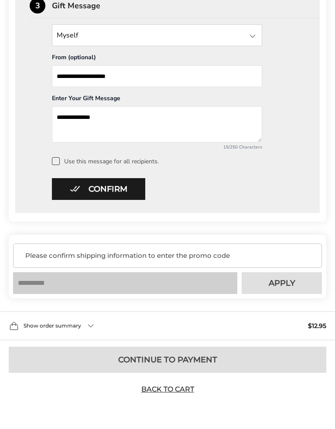
click at [137, 257] on span "Please confirm shipping information to enter the promo code" at bounding box center [169, 256] width 289 height 9
click at [208, 254] on span "Please confirm shipping information to enter the promo code" at bounding box center [169, 256] width 289 height 9
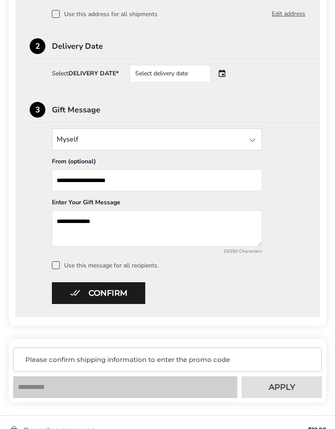
scroll to position [312, 0]
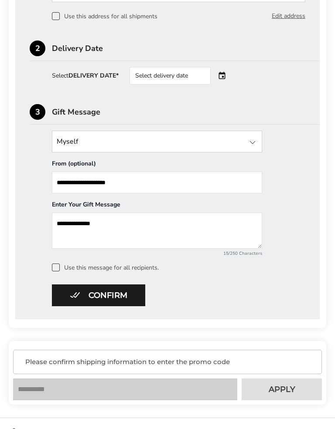
click at [159, 80] on div "Select delivery date" at bounding box center [169, 75] width 81 height 17
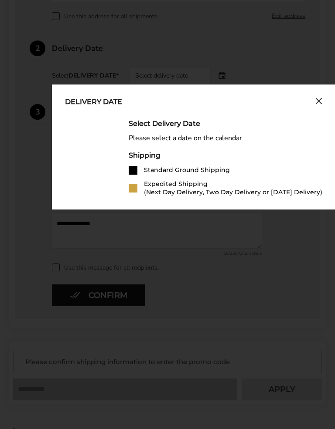
click at [95, 103] on div "Delivery Date" at bounding box center [93, 103] width 57 height 10
click at [83, 105] on div "Delivery Date" at bounding box center [93, 103] width 57 height 10
click at [87, 98] on div "Delivery Date Select Delivery Date Please select a date on the calendar Shippin…" at bounding box center [193, 147] width 283 height 125
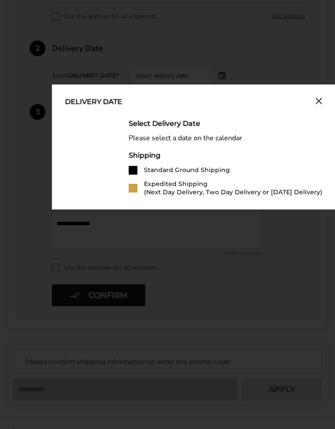
click at [82, 103] on div "Delivery Date" at bounding box center [93, 103] width 57 height 10
click at [318, 96] on div "Delivery Date Select Delivery Date Please select a date on the calendar Shippin…" at bounding box center [193, 147] width 283 height 125
click at [320, 103] on icon "Close calendar" at bounding box center [318, 101] width 7 height 7
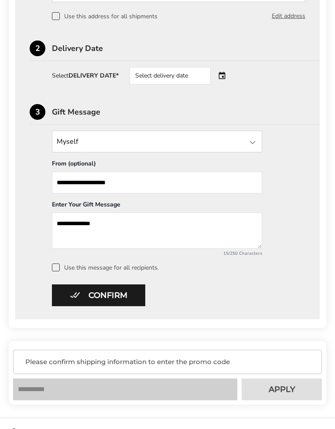
click at [320, 103] on div "**********" at bounding box center [167, 68] width 317 height 520
click at [104, 73] on strong "DELIVERY DATE*" at bounding box center [93, 75] width 50 height 8
click at [72, 78] on strong "DELIVERY DATE*" at bounding box center [93, 75] width 50 height 8
click at [65, 82] on div "Select DELIVERY DATE* Select delivery date" at bounding box center [178, 75] width 253 height 17
click at [62, 84] on div "Select DELIVERY DATE* Select delivery date" at bounding box center [178, 75] width 253 height 17
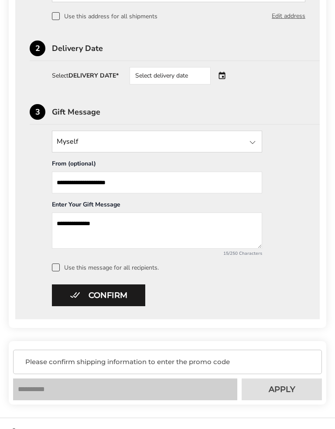
click at [101, 82] on div "Select DELIVERY DATE* Select delivery date" at bounding box center [178, 75] width 253 height 17
click at [151, 79] on div "Select delivery date" at bounding box center [169, 75] width 81 height 17
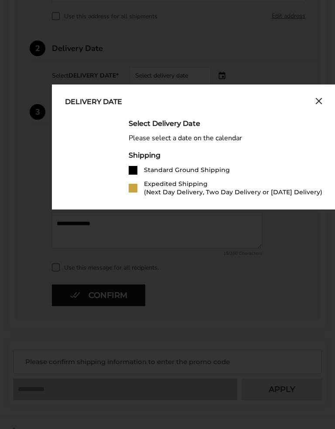
click at [297, 121] on div "Select Delivery Date" at bounding box center [226, 123] width 194 height 8
click at [320, 107] on button "Close calendar" at bounding box center [318, 103] width 7 height 10
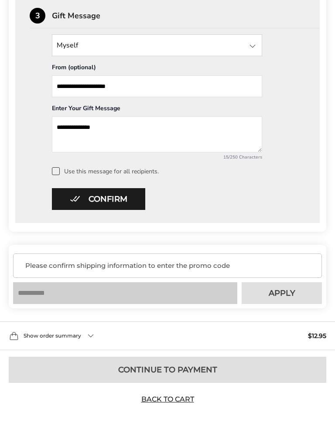
scroll to position [411, 0]
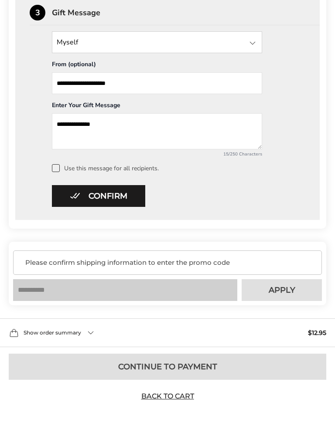
click at [119, 295] on input "text" at bounding box center [125, 290] width 224 height 22
click at [118, 289] on input "text" at bounding box center [125, 290] width 224 height 22
click at [147, 260] on div "Please confirm shipping information to enter the promo code" at bounding box center [167, 263] width 309 height 24
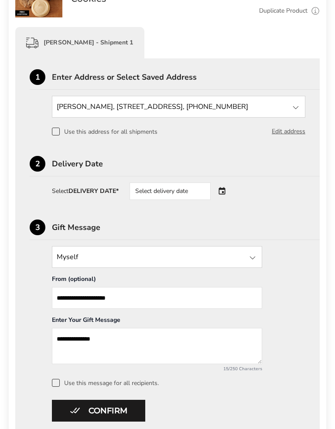
scroll to position [196, 0]
click at [61, 130] on label "Use this address for all shipments" at bounding box center [104, 132] width 105 height 8
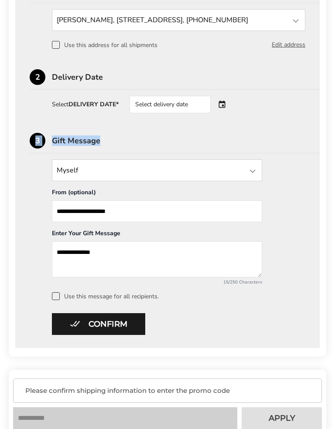
scroll to position [286, 0]
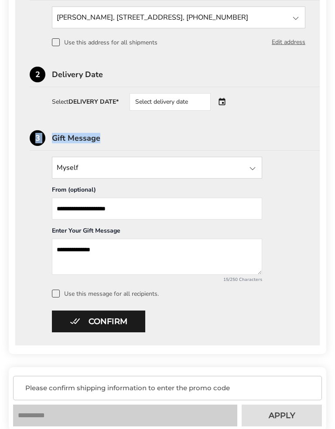
click at [55, 298] on span at bounding box center [56, 294] width 8 height 8
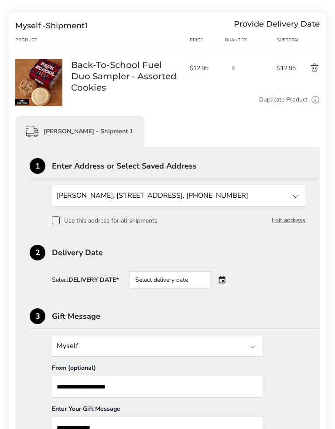
scroll to position [107, 0]
click at [154, 284] on div "Select delivery date" at bounding box center [169, 280] width 81 height 17
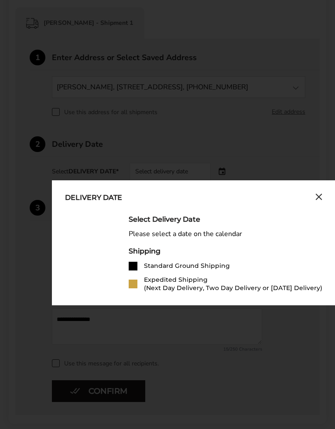
scroll to position [216, 0]
click at [331, 192] on div "Delivery Date Select Delivery Date Please select a date on the calendar Shippin…" at bounding box center [193, 242] width 283 height 125
click at [98, 199] on div "Delivery Date" at bounding box center [93, 199] width 57 height 10
click at [316, 203] on button "Close calendar" at bounding box center [318, 199] width 7 height 10
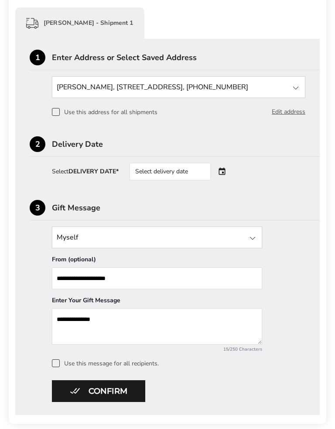
click at [90, 176] on strong "DELIVERY DATE*" at bounding box center [93, 171] width 50 height 8
click at [85, 176] on strong "DELIVERY DATE*" at bounding box center [93, 171] width 50 height 8
click at [156, 173] on div "Select delivery date" at bounding box center [169, 171] width 81 height 17
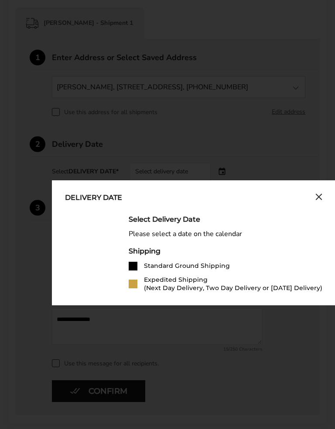
click at [160, 180] on div "Delivery Date Select Delivery Date Please select a date on the calendar Shippin…" at bounding box center [193, 242] width 283 height 125
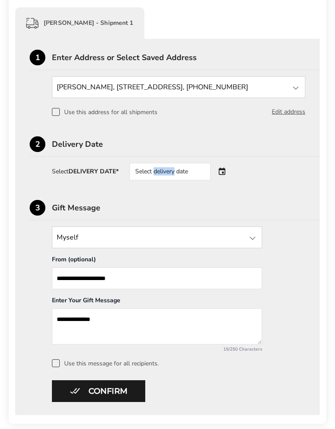
click at [190, 177] on div "Select delivery date" at bounding box center [169, 171] width 81 height 17
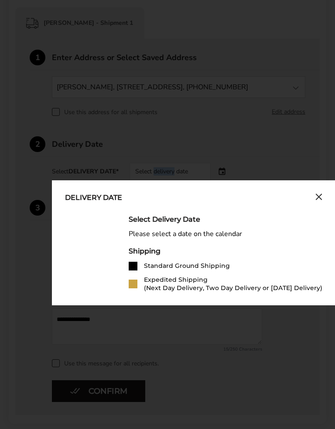
click at [269, 203] on div "Delivery Date" at bounding box center [193, 199] width 257 height 10
click at [268, 203] on div "Delivery Date" at bounding box center [193, 199] width 257 height 10
click at [245, 202] on div "Delivery Date" at bounding box center [193, 199] width 257 height 10
click at [108, 193] on div "Delivery Date Select Delivery Date Please select a date on the calendar Shippin…" at bounding box center [193, 242] width 283 height 125
click at [85, 206] on div "Delivery Date Select Delivery Date Please select a date on the calendar Shippin…" at bounding box center [193, 242] width 283 height 125
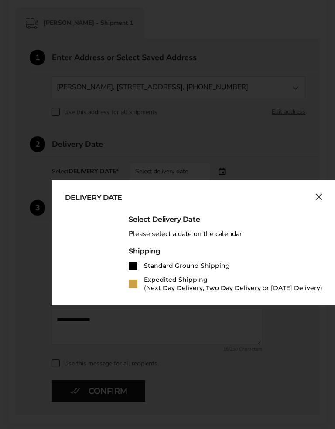
click at [84, 205] on div "Delivery Date Select Delivery Date Please select a date on the calendar Shippin…" at bounding box center [193, 242] width 283 height 125
click at [233, 199] on div "Delivery Date" at bounding box center [193, 199] width 257 height 10
click at [271, 214] on div "Delivery Date Select Delivery Date Please select a date on the calendar Shippin…" at bounding box center [193, 242] width 283 height 125
click at [283, 238] on div "Please select a date on the calendar" at bounding box center [226, 234] width 194 height 8
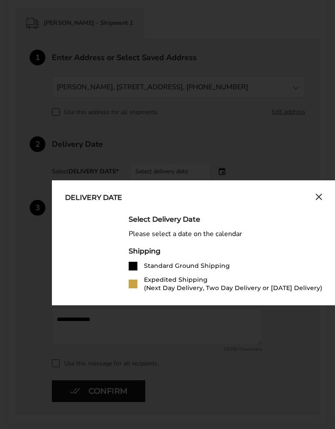
click at [251, 264] on li "Standard Ground Shipping" at bounding box center [226, 266] width 194 height 9
click at [286, 246] on div "Select Delivery Date Please select a date on the calendar Shipping Standard Gro…" at bounding box center [226, 253] width 194 height 77
click at [87, 272] on div at bounding box center [88, 253] width 46 height 77
click at [86, 285] on div at bounding box center [88, 253] width 46 height 77
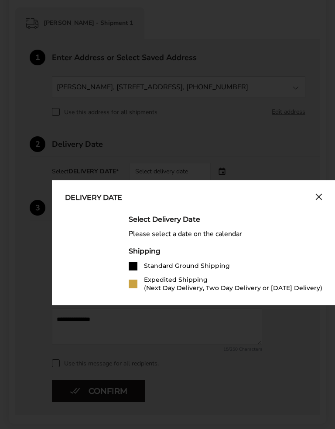
click at [282, 238] on div "Please select a date on the calendar" at bounding box center [226, 234] width 194 height 8
click at [282, 242] on div "Select Delivery Date Please select a date on the calendar Shipping Standard Gro…" at bounding box center [226, 253] width 194 height 77
click at [285, 243] on div "Select Delivery Date Please select a date on the calendar Shipping Standard Gro…" at bounding box center [226, 253] width 194 height 77
click at [283, 243] on div "Select Delivery Date Please select a date on the calendar Shipping Standard Gro…" at bounding box center [226, 253] width 194 height 77
copy div "Delivery"
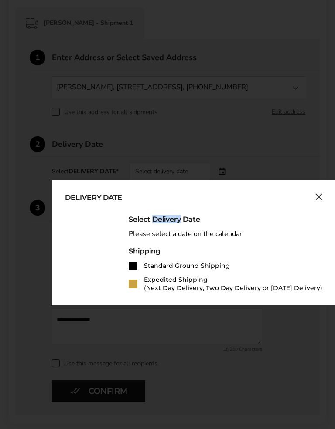
click at [260, 219] on div "Select Delivery Date" at bounding box center [226, 219] width 194 height 8
click at [267, 225] on div "Select Delivery Date Please select a date on the calendar Shipping Standard Gro…" at bounding box center [226, 253] width 194 height 77
click at [267, 224] on div "Select Delivery Date Please select a date on the calendar Shipping Standard Gro…" at bounding box center [226, 253] width 194 height 77
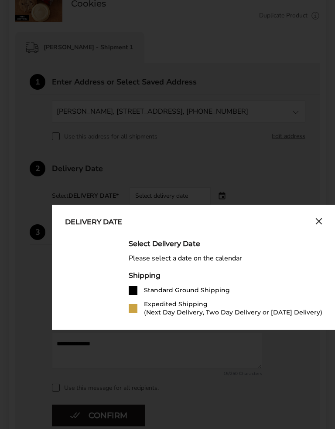
scroll to position [191, 0]
click at [274, 267] on div "Select Delivery Date Please select a date on the calendar Shipping Standard Gro…" at bounding box center [226, 278] width 194 height 77
click at [271, 275] on div "Shipping" at bounding box center [226, 276] width 194 height 8
click at [282, 269] on div "Select Delivery Date Please select a date on the calendar Shipping Standard Gro…" at bounding box center [226, 278] width 194 height 77
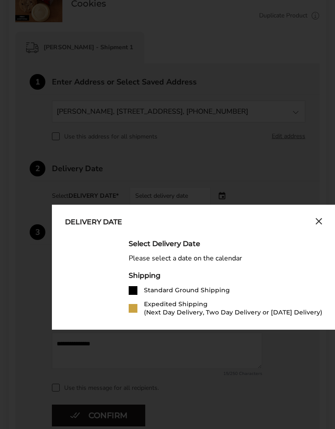
click at [291, 330] on div "Delivery Date Select Delivery Date Please select a date on the calendar Shippin…" at bounding box center [193, 267] width 283 height 125
click at [291, 329] on div "Delivery Date Select Delivery Date Please select a date on the calendar Shippin…" at bounding box center [193, 267] width 283 height 125
click at [292, 327] on div "Delivery Date Select Delivery Date Please select a date on the calendar Shippin…" at bounding box center [193, 267] width 283 height 125
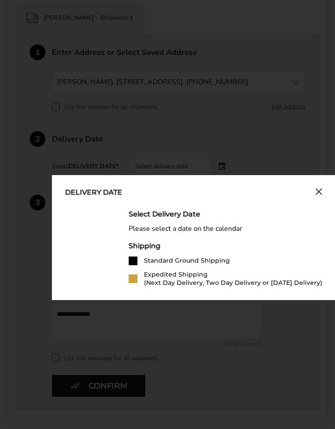
scroll to position [220, 0]
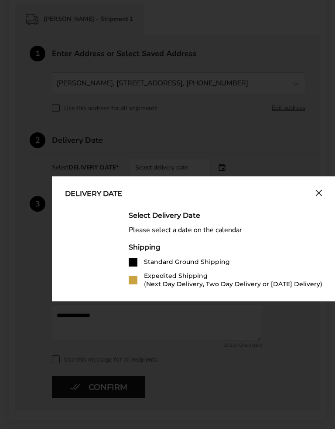
click at [322, 197] on icon "Close calendar" at bounding box center [318, 193] width 7 height 7
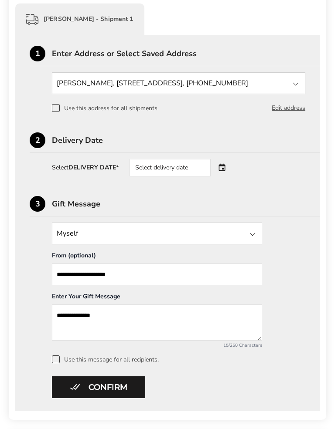
click at [91, 152] on div "2 Delivery Date" at bounding box center [175, 143] width 290 height 20
click at [74, 196] on div "2 Delivery Date Select DELIVERY DATE* Select delivery date" at bounding box center [167, 279] width 275 height 167
click at [143, 167] on div "Select delivery date" at bounding box center [169, 167] width 81 height 17
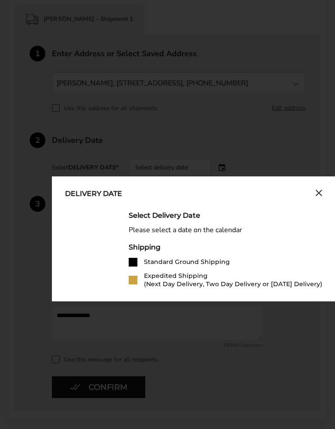
click at [101, 276] on div at bounding box center [88, 249] width 46 height 77
click at [285, 222] on div "Select Delivery Date Please select a date on the calendar Shipping Standard Gro…" at bounding box center [226, 249] width 194 height 77
click at [282, 232] on div "Please select a date on the calendar" at bounding box center [226, 230] width 194 height 8
click at [207, 262] on div "Standard Ground Shipping" at bounding box center [187, 262] width 86 height 8
click at [205, 261] on div "Standard Ground Shipping" at bounding box center [187, 262] width 86 height 8
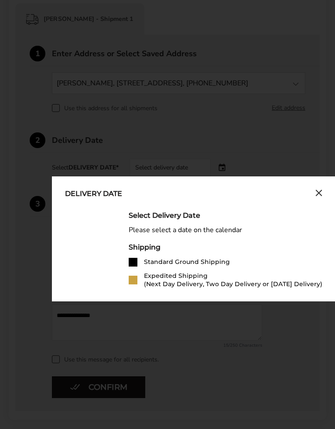
click at [198, 233] on div "Please select a date on the calendar" at bounding box center [226, 230] width 194 height 8
click at [198, 232] on div "Please select a date on the calendar" at bounding box center [226, 230] width 194 height 8
click at [204, 228] on div "Please select a date on the calendar" at bounding box center [226, 230] width 194 height 8
click at [162, 217] on div "Select Delivery Date" at bounding box center [226, 215] width 194 height 8
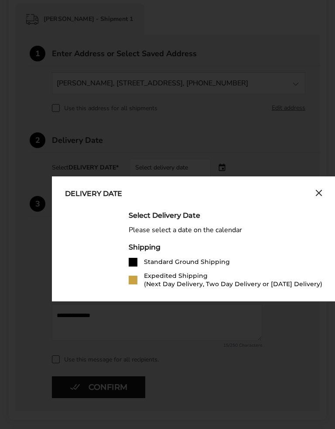
click at [162, 217] on div "Select Delivery Date" at bounding box center [226, 215] width 194 height 8
click at [161, 215] on div "Select Delivery Date" at bounding box center [226, 215] width 194 height 8
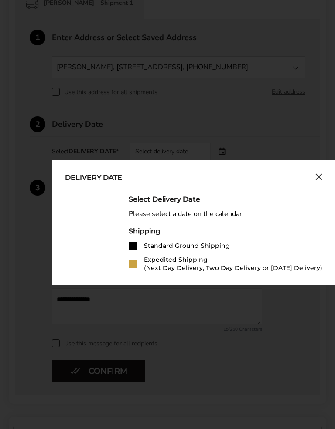
scroll to position [236, 0]
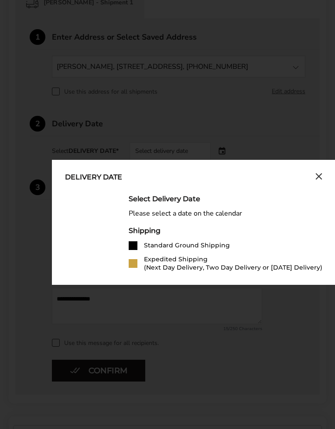
click at [94, 181] on div "Delivery Date" at bounding box center [93, 178] width 57 height 10
click at [77, 177] on div "Delivery Date" at bounding box center [93, 178] width 57 height 10
click at [78, 176] on div "Delivery Date" at bounding box center [93, 178] width 57 height 10
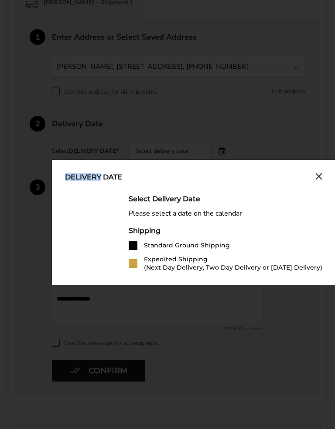
click at [230, 216] on div "Please select a date on the calendar" at bounding box center [226, 214] width 194 height 8
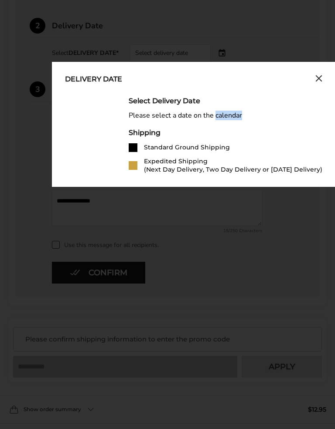
scroll to position [340, 0]
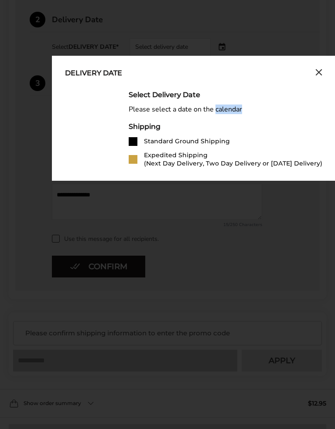
click at [318, 78] on button "Close calendar" at bounding box center [318, 74] width 7 height 10
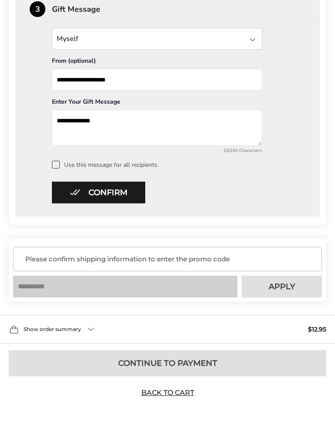
scroll to position [413, 0]
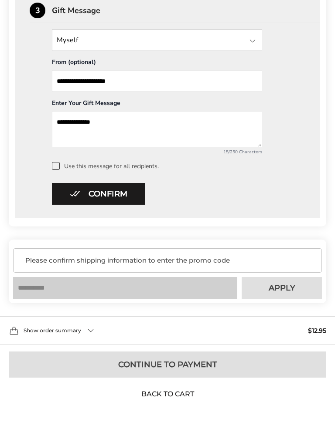
click at [129, 291] on input "text" at bounding box center [125, 288] width 224 height 22
click at [129, 294] on input "text" at bounding box center [125, 288] width 224 height 22
click at [120, 303] on div "Please confirm shipping information to enter the promo code Your coupon is veri…" at bounding box center [167, 272] width 317 height 64
click at [122, 298] on input "text" at bounding box center [125, 288] width 224 height 22
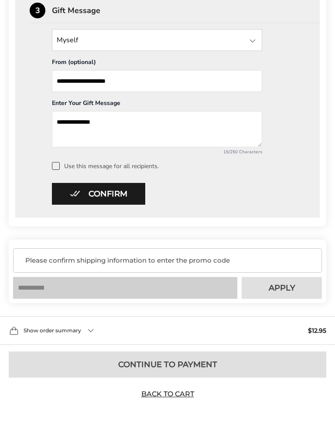
click at [122, 297] on input "text" at bounding box center [125, 288] width 224 height 22
click at [137, 296] on input "text" at bounding box center [125, 288] width 224 height 22
click at [49, 340] on div "Show order summary $12.95" at bounding box center [167, 330] width 335 height 29
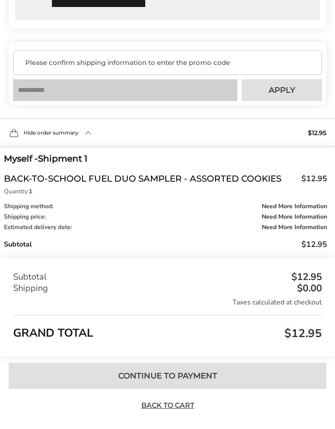
scroll to position [631, 0]
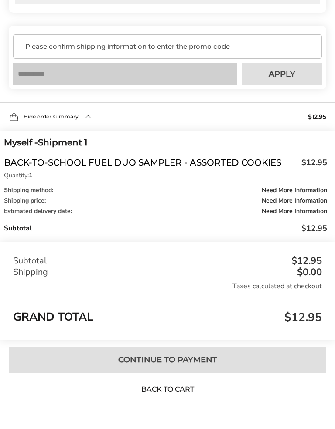
click at [78, 215] on div "Myself - Shipment 1 Back-To-School Fuel Duo Sampler - Assorted Cookies $12.95 Q…" at bounding box center [165, 189] width 323 height 107
click at [279, 214] on span "Need More Information" at bounding box center [294, 211] width 65 height 6
click at [71, 214] on div "Estimated delivery date: Need More Information" at bounding box center [165, 211] width 323 height 6
click at [64, 214] on div "Estimated delivery date: Need More Information" at bounding box center [165, 211] width 323 height 6
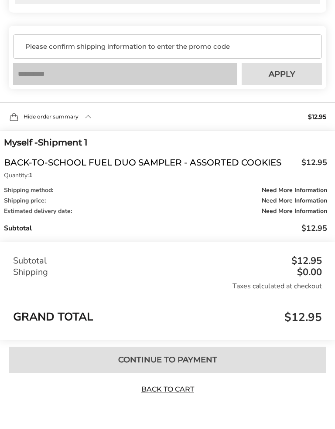
click at [58, 212] on div "Estimated delivery date: Need More Information" at bounding box center [165, 211] width 323 height 6
click at [173, 394] on link "Back to Cart" at bounding box center [167, 390] width 61 height 10
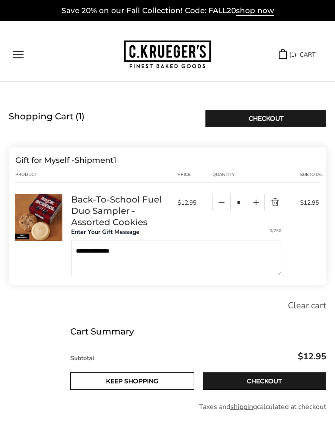
click at [256, 385] on link "Checkout" at bounding box center [265, 381] width 124 height 17
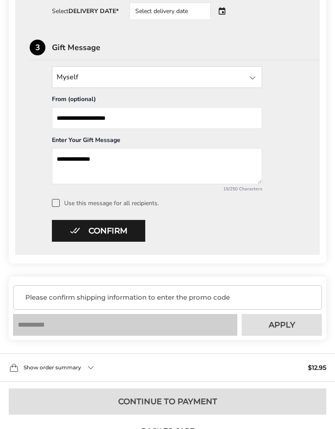
scroll to position [391, 0]
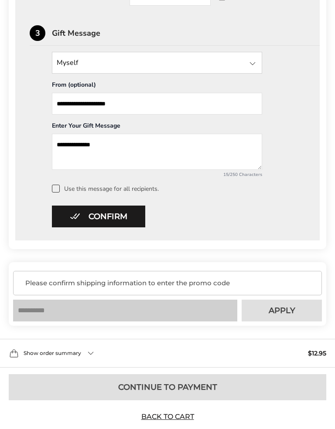
click at [116, 315] on input "text" at bounding box center [125, 311] width 224 height 22
click at [124, 322] on input "text" at bounding box center [125, 311] width 224 height 22
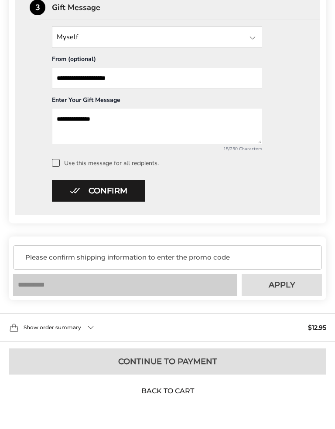
scroll to position [422, 0]
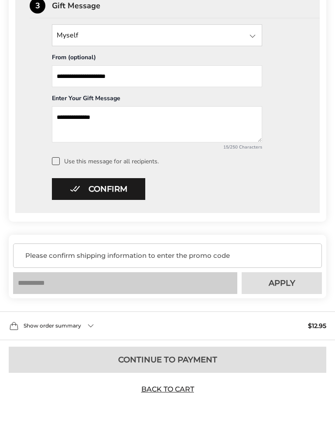
click at [120, 287] on input "text" at bounding box center [125, 283] width 224 height 22
click at [166, 394] on link "Back to Cart" at bounding box center [167, 390] width 61 height 10
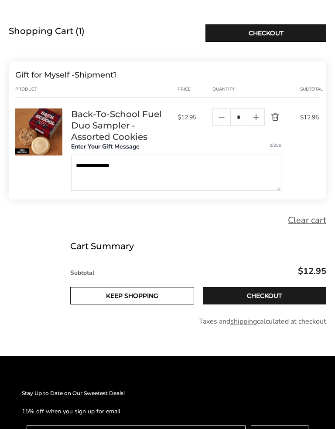
scroll to position [85, 0]
click at [261, 304] on link "Checkout" at bounding box center [265, 295] width 124 height 17
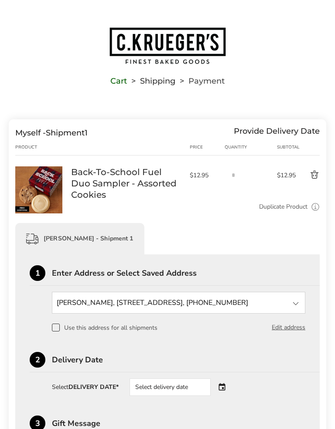
click at [42, 140] on div "**********" at bounding box center [167, 379] width 317 height 520
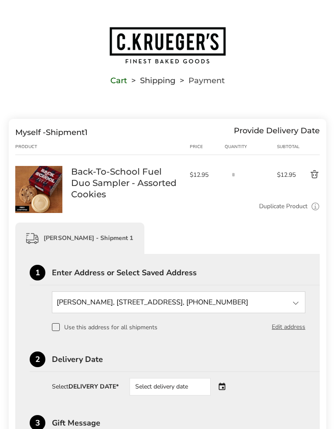
click at [265, 128] on div "Provide Delivery Date" at bounding box center [277, 133] width 86 height 10
click at [307, 129] on div "Provide Delivery Date" at bounding box center [277, 133] width 86 height 10
click at [177, 139] on div "**********" at bounding box center [167, 379] width 317 height 520
click at [156, 75] on div "Cart Shipping Payment" at bounding box center [167, 55] width 317 height 58
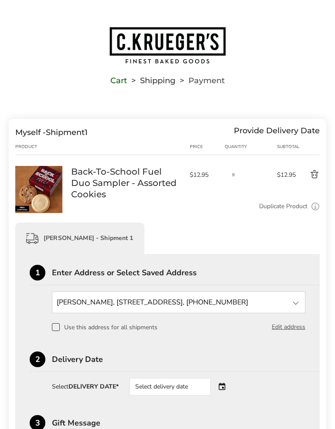
click at [276, 128] on div "Provide Delivery Date" at bounding box center [277, 133] width 86 height 10
click at [265, 133] on div "Provide Delivery Date" at bounding box center [277, 133] width 86 height 10
click at [213, 137] on div "Myself - Shipment 1 Provide Delivery Date" at bounding box center [167, 133] width 304 height 10
click at [199, 136] on div "Myself - Shipment 1 Provide Delivery Date" at bounding box center [167, 133] width 304 height 10
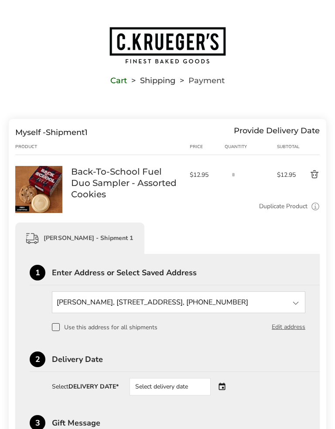
click at [260, 137] on div "Provide Delivery Date" at bounding box center [277, 133] width 86 height 10
click at [260, 136] on div "Provide Delivery Date" at bounding box center [277, 133] width 86 height 10
click at [156, 81] on li "Shipping" at bounding box center [151, 81] width 48 height 6
click at [158, 78] on li "Shipping" at bounding box center [151, 81] width 48 height 6
click at [156, 78] on li "Shipping" at bounding box center [151, 81] width 48 height 6
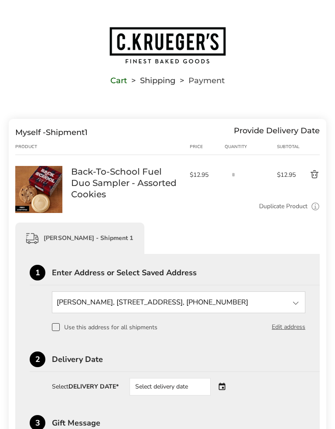
click at [262, 136] on div "Provide Delivery Date" at bounding box center [277, 133] width 86 height 10
click at [288, 133] on div "Provide Delivery Date" at bounding box center [277, 133] width 86 height 10
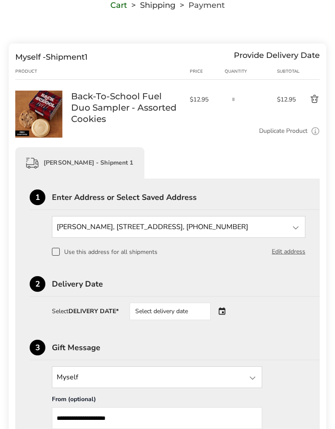
scroll to position [76, 0]
click at [62, 264] on div "**********" at bounding box center [167, 348] width 275 height 318
click at [52, 255] on span at bounding box center [56, 252] width 8 height 8
click at [297, 335] on div "**********" at bounding box center [167, 348] width 275 height 318
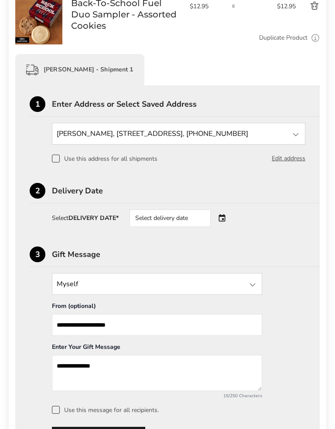
scroll to position [168, 0]
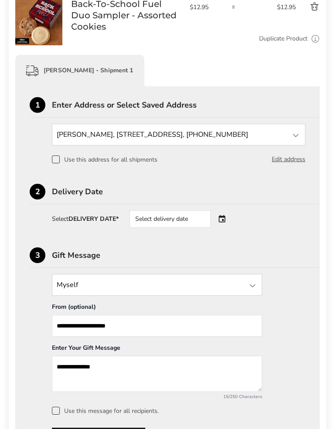
click at [154, 222] on div "Select delivery date" at bounding box center [169, 219] width 81 height 17
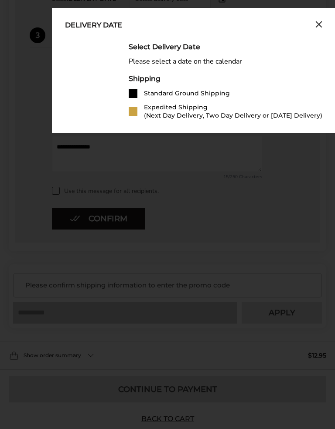
scroll to position [422, 0]
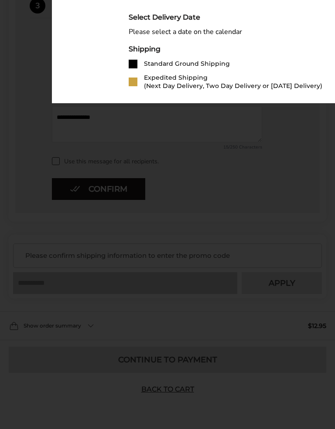
click at [170, 103] on div "Delivery Date Select Delivery Date Please select a date on the calendar Shippin…" at bounding box center [193, 40] width 283 height 125
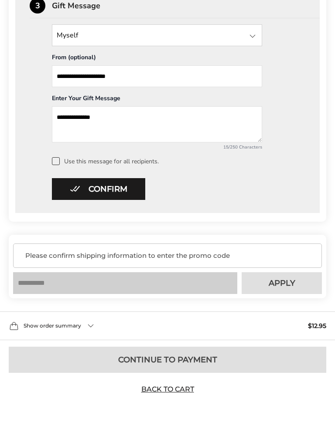
click at [165, 382] on div "* Please fill in all required fields and confirm shipping information to contin…" at bounding box center [167, 371] width 317 height 48
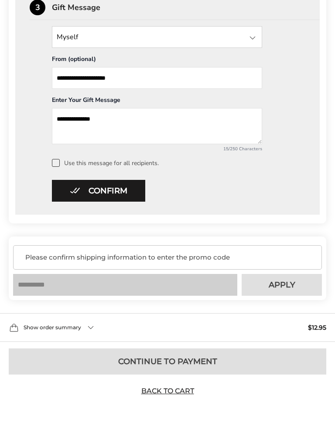
scroll to position [416, 0]
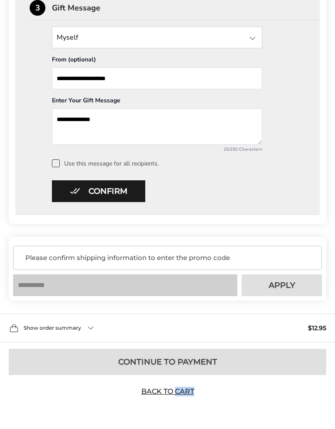
click at [248, 392] on div "* Please fill in all required fields and confirm shipping information to contin…" at bounding box center [167, 373] width 317 height 48
click at [108, 262] on span "Please confirm shipping information to enter the promo code" at bounding box center [169, 258] width 289 height 9
click at [109, 260] on span "Please confirm shipping information to enter the promo code" at bounding box center [169, 258] width 289 height 9
click at [142, 260] on span "Please confirm shipping information to enter the promo code" at bounding box center [169, 258] width 289 height 9
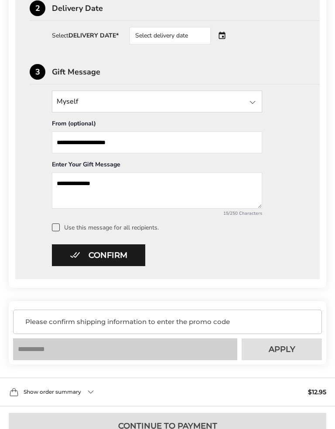
scroll to position [350, 0]
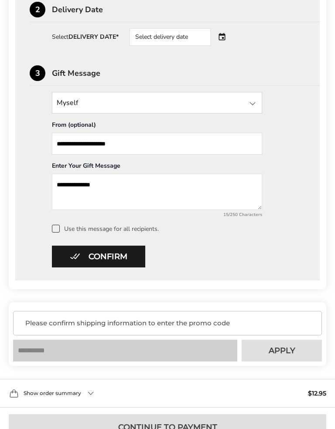
click at [60, 227] on label "Use this message for all recipients." at bounding box center [178, 229] width 253 height 8
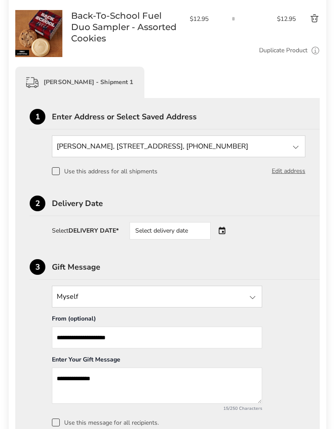
scroll to position [157, 0]
click at [85, 299] on input "State" at bounding box center [157, 297] width 210 height 22
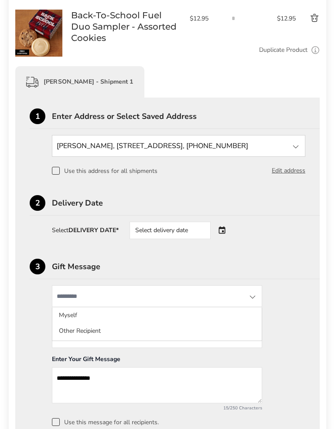
scroll to position [170, 0]
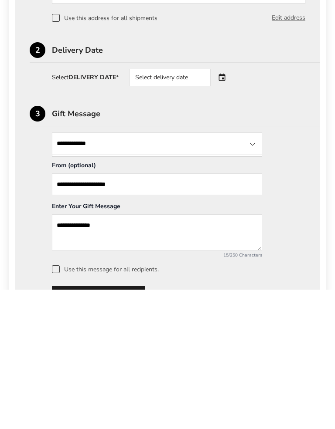
type input "**********"
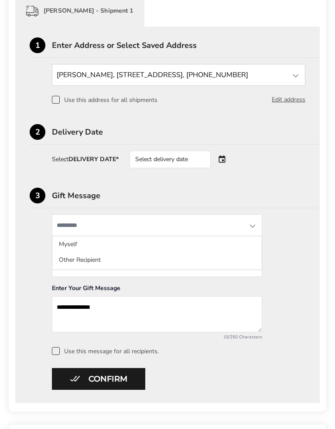
scroll to position [226, 0]
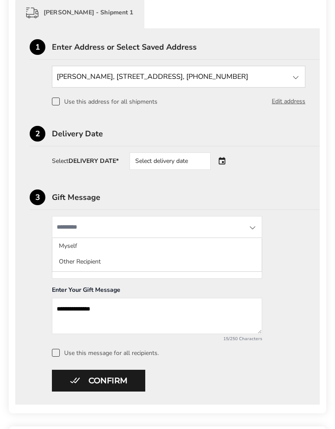
click at [77, 229] on input "State" at bounding box center [157, 227] width 210 height 22
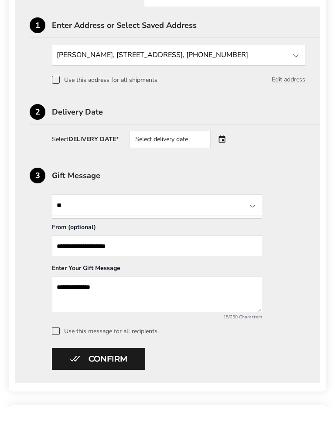
type input "*"
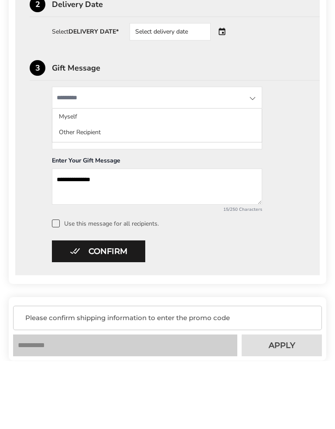
scroll to position [304, 0]
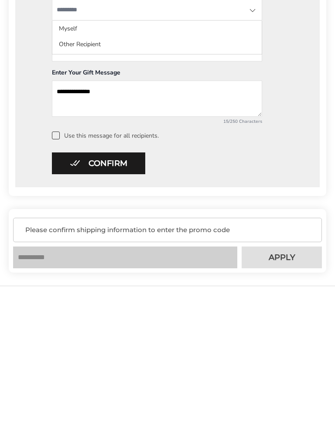
click at [188, 365] on span "Please confirm shipping information to enter the promo code" at bounding box center [169, 369] width 289 height 9
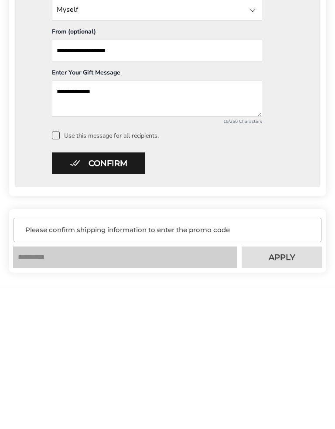
scroll to position [422, 0]
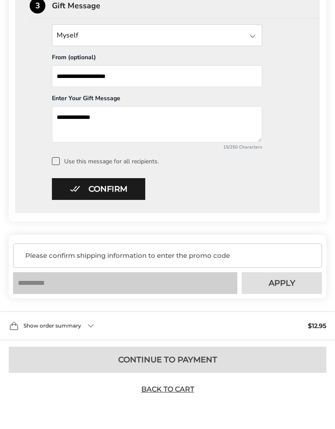
click at [183, 259] on div "Please confirm shipping information to enter the promo code" at bounding box center [167, 256] width 309 height 24
click at [155, 257] on span "Please confirm shipping information to enter the promo code" at bounding box center [169, 256] width 289 height 9
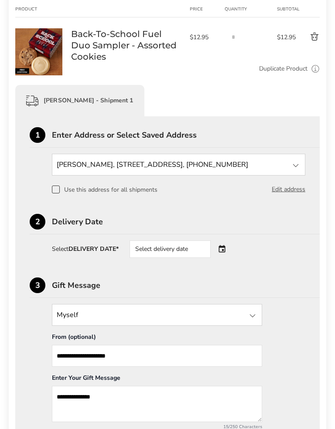
scroll to position [138, 0]
click at [225, 254] on div "Select delivery date" at bounding box center [181, 249] width 105 height 17
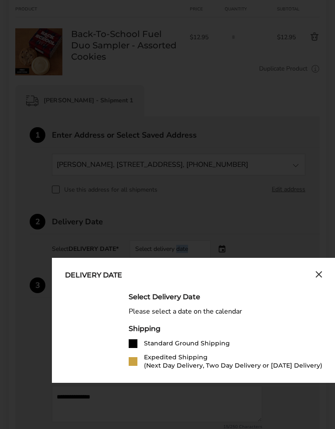
click at [222, 258] on div "Delivery Date Select Delivery Date Please select a date on the calendar Shippin…" at bounding box center [193, 320] width 283 height 125
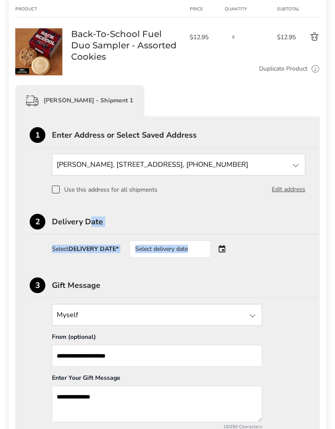
click at [227, 249] on div "Select delivery date" at bounding box center [181, 249] width 105 height 17
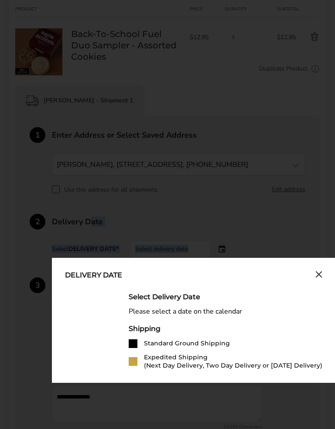
click at [229, 258] on div "Delivery Date Select Delivery Date Please select a date on the calendar Shippin…" at bounding box center [193, 320] width 283 height 125
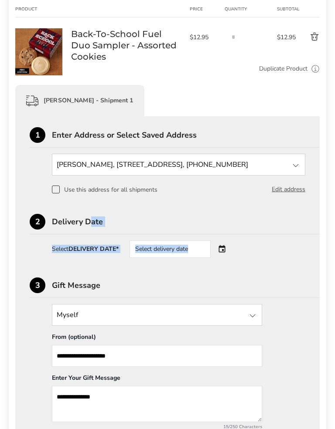
click at [225, 254] on div "Select delivery date" at bounding box center [181, 249] width 105 height 17
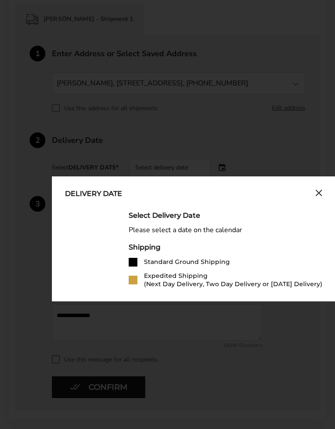
scroll to position [221, 0]
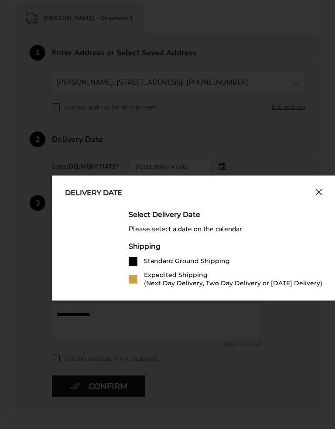
click at [292, 238] on div "Select Delivery Date Please select a date on the calendar Shipping Standard Gro…" at bounding box center [226, 249] width 194 height 77
click at [110, 195] on div "Delivery Date" at bounding box center [93, 194] width 57 height 10
click at [99, 198] on div "Delivery Date" at bounding box center [93, 194] width 57 height 10
click at [108, 201] on div "Delivery Date Select Delivery Date Please select a date on the calendar Shippin…" at bounding box center [193, 238] width 283 height 125
click at [155, 245] on div "Shipping" at bounding box center [226, 246] width 194 height 8
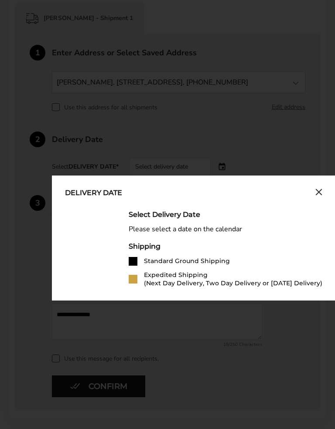
click at [152, 248] on div "Shipping" at bounding box center [226, 246] width 194 height 8
click at [157, 246] on div "Shipping" at bounding box center [226, 246] width 194 height 8
click at [187, 212] on div "Select Delivery Date" at bounding box center [226, 215] width 194 height 8
click at [187, 211] on div "Select Delivery Date" at bounding box center [226, 215] width 194 height 8
click at [211, 231] on div "Please select a date on the calendar" at bounding box center [226, 229] width 194 height 8
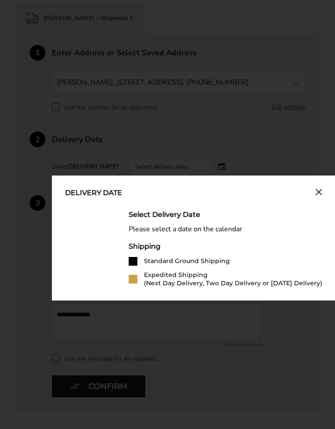
click at [211, 231] on div "Please select a date on the calendar" at bounding box center [226, 229] width 194 height 8
click at [221, 232] on div "Please select a date on the calendar" at bounding box center [226, 229] width 194 height 8
click at [223, 231] on div "Please select a date on the calendar" at bounding box center [226, 229] width 194 height 8
click at [225, 231] on div "Please select a date on the calendar" at bounding box center [226, 229] width 194 height 8
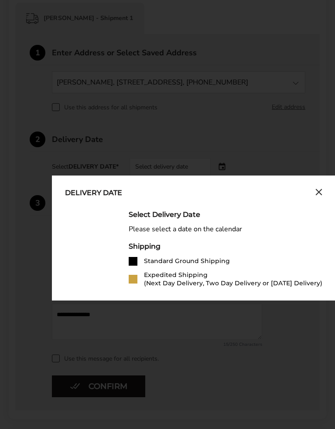
click at [225, 231] on div "Please select a date on the calendar" at bounding box center [226, 229] width 194 height 8
click at [224, 232] on div "Please select a date on the calendar" at bounding box center [226, 229] width 194 height 8
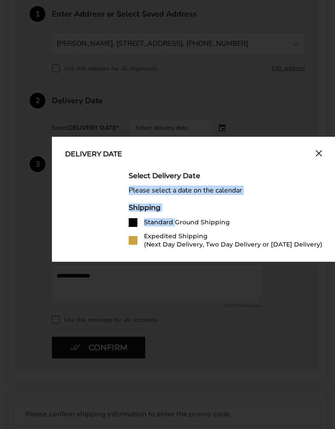
scroll to position [261, 0]
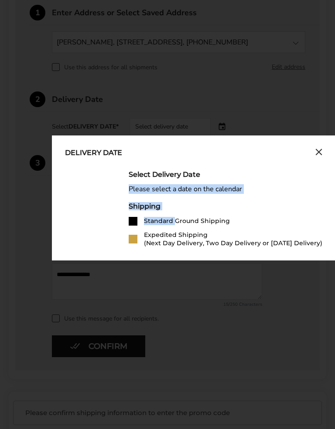
click at [296, 243] on div "Expedited Shipping (Next Day Delivery, Two Day Delivery or Saturday Delivery)" at bounding box center [233, 239] width 178 height 17
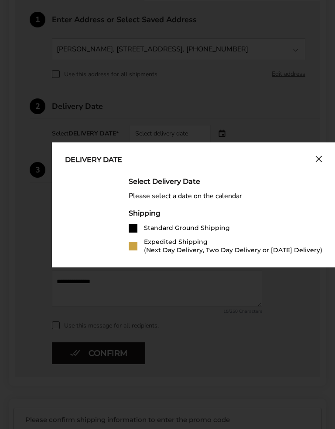
scroll to position [254, 0]
click at [289, 251] on div "Expedited Shipping (Next Day Delivery, Two Day Delivery or Saturday Delivery)" at bounding box center [233, 246] width 178 height 17
click at [291, 250] on div "Expedited Shipping (Next Day Delivery, Two Day Delivery or Saturday Delivery)" at bounding box center [233, 246] width 178 height 17
click at [316, 167] on div "Delivery Date Select Delivery Date Please select a date on the calendar Shippin…" at bounding box center [193, 205] width 283 height 125
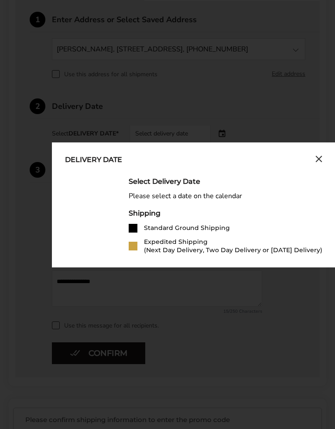
click at [322, 163] on icon "Close calendar" at bounding box center [318, 159] width 7 height 7
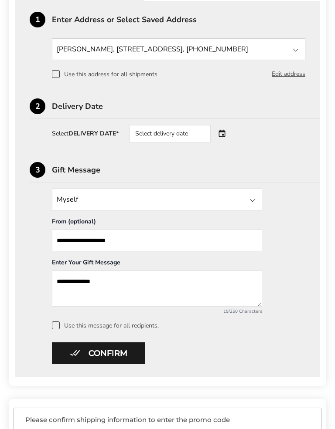
click at [122, 136] on div "Select DELIVERY DATE* Select delivery date" at bounding box center [178, 133] width 253 height 17
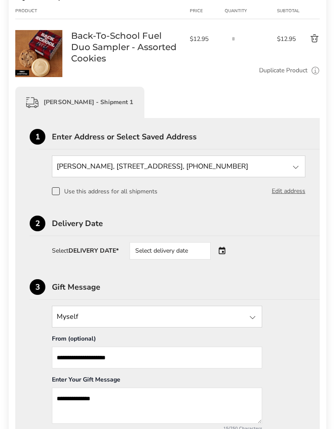
scroll to position [136, 0]
click at [106, 257] on div "Select DELIVERY DATE* Select delivery date" at bounding box center [178, 250] width 253 height 17
click at [89, 227] on div "Delivery Date" at bounding box center [186, 224] width 268 height 8
click at [88, 227] on div "Delivery Date" at bounding box center [186, 224] width 268 height 8
click at [112, 254] on strong "DELIVERY DATE*" at bounding box center [93, 251] width 50 height 8
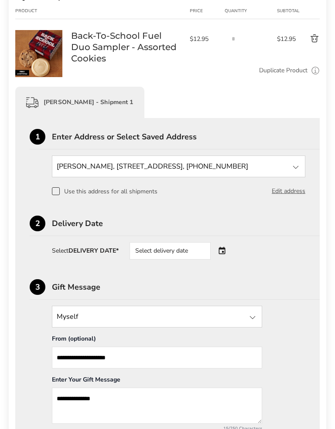
click at [112, 254] on strong "DELIVERY DATE*" at bounding box center [93, 251] width 50 height 8
click at [170, 257] on div "Select delivery date" at bounding box center [169, 250] width 81 height 17
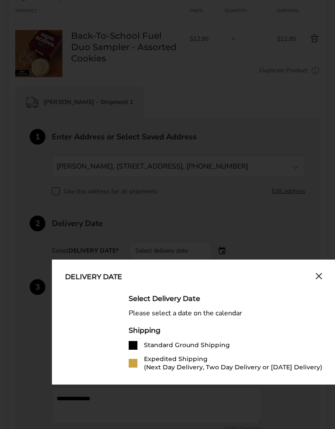
click at [170, 260] on div "Delivery Date Select Delivery Date Please select a date on the calendar Shippin…" at bounding box center [193, 322] width 283 height 125
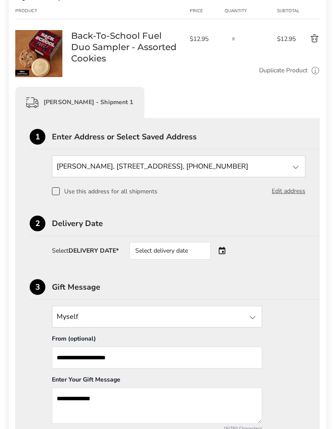
click at [224, 257] on div "Select delivery date" at bounding box center [181, 250] width 105 height 17
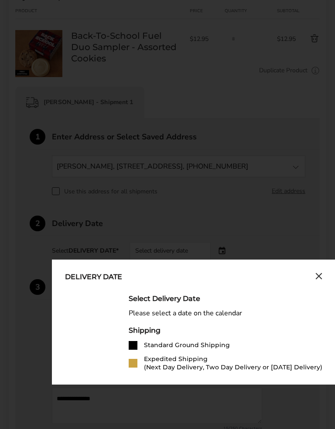
click at [258, 260] on div "Delivery Date Select Delivery Date Please select a date on the calendar Shippin…" at bounding box center [193, 322] width 283 height 125
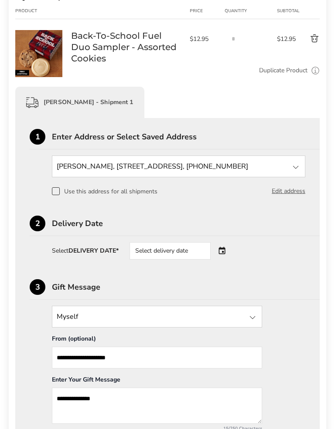
scroll to position [138, 0]
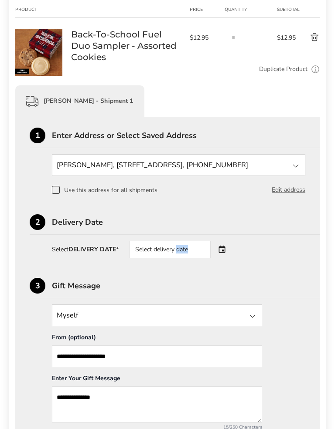
click at [225, 252] on div "Select delivery date" at bounding box center [181, 249] width 105 height 17
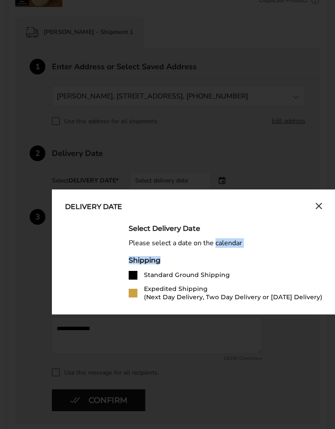
scroll to position [207, 0]
click at [292, 264] on div "Shipping" at bounding box center [226, 260] width 194 height 8
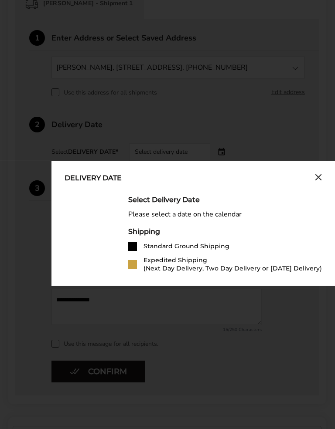
scroll to position [232, 0]
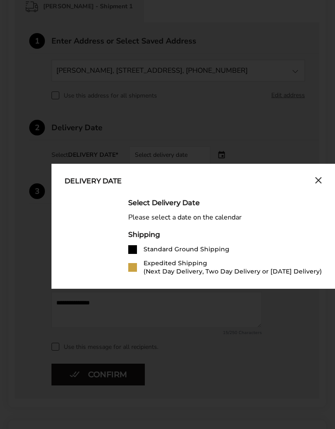
click at [197, 202] on div "Select Delivery Date" at bounding box center [225, 203] width 194 height 8
click at [184, 205] on div "Select Delivery Date" at bounding box center [225, 203] width 194 height 8
click at [282, 238] on div "Shipping" at bounding box center [225, 235] width 194 height 8
click at [275, 235] on div "Shipping" at bounding box center [225, 235] width 194 height 8
click at [149, 238] on div "Shipping" at bounding box center [225, 235] width 194 height 8
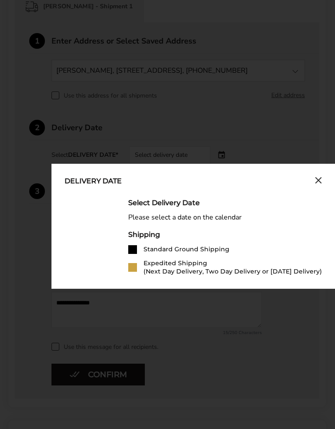
click at [296, 254] on li "Standard Ground Shipping" at bounding box center [225, 249] width 194 height 9
click at [299, 241] on div "Shipping Standard Ground Shipping Expedited Shipping (Next Day Delivery, Two Da…" at bounding box center [225, 253] width 194 height 45
click at [295, 243] on div "Shipping Standard Ground Shipping Expedited Shipping (Next Day Delivery, Two Da…" at bounding box center [225, 253] width 194 height 45
click at [125, 215] on div "Select Delivery Date Please select a date on the calendar Shipping Standard Gro…" at bounding box center [193, 237] width 257 height 77
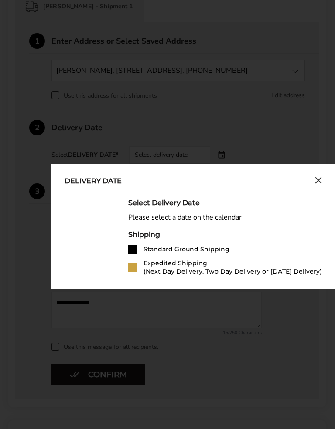
click at [158, 203] on div "Select Delivery Date" at bounding box center [225, 203] width 194 height 8
click at [179, 216] on div "Please select a date on the calendar" at bounding box center [225, 218] width 194 height 8
click at [194, 231] on div "Shipping" at bounding box center [225, 235] width 194 height 8
click at [194, 248] on div "Standard Ground Shipping" at bounding box center [186, 249] width 86 height 8
click at [166, 260] on div "Expedited Shipping (Next Day Delivery, Two Day Delivery or Saturday Delivery)" at bounding box center [232, 267] width 178 height 17
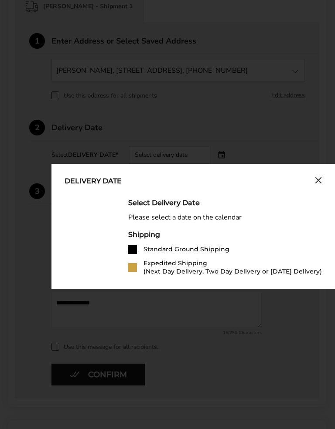
click at [133, 262] on li "Expedited Shipping (Next Day Delivery, Two Day Delivery or Saturday Delivery)" at bounding box center [225, 267] width 194 height 17
click at [134, 258] on ul "Standard Ground Shipping Expedited Shipping (Next Day Delivery, Two Day Deliver…" at bounding box center [225, 260] width 194 height 31
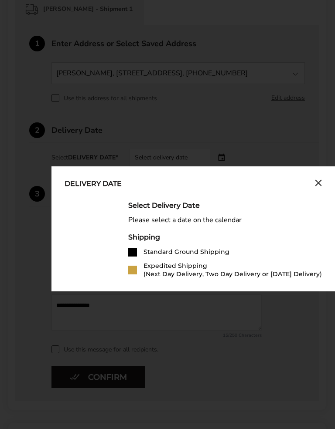
click at [282, 221] on div "Please select a date on the calendar" at bounding box center [225, 220] width 194 height 8
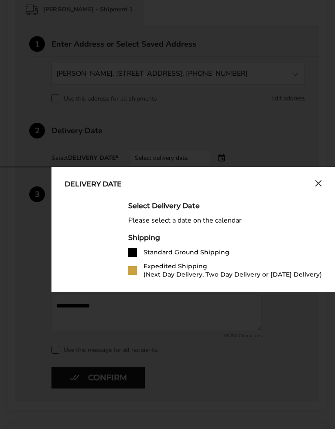
scroll to position [228, 0]
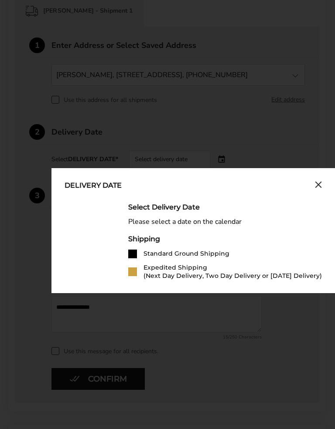
click at [195, 226] on div "Please select a date on the calendar" at bounding box center [225, 222] width 194 height 8
click at [148, 221] on div "Please select a date on the calendar" at bounding box center [225, 222] width 194 height 8
click at [192, 207] on div "Select Delivery Date" at bounding box center [225, 207] width 194 height 8
click at [191, 207] on div "Select Delivery Date" at bounding box center [225, 207] width 194 height 8
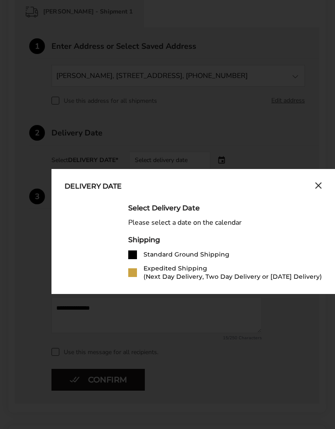
click at [227, 224] on div "Please select a date on the calendar" at bounding box center [225, 223] width 194 height 8
click at [277, 223] on div "Please select a date on the calendar" at bounding box center [225, 223] width 194 height 8
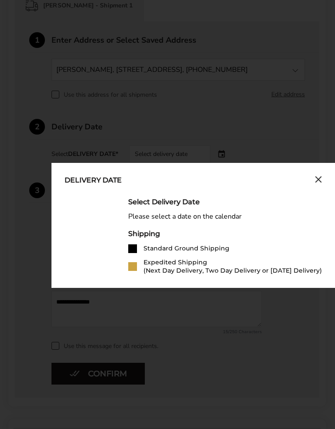
scroll to position [235, 0]
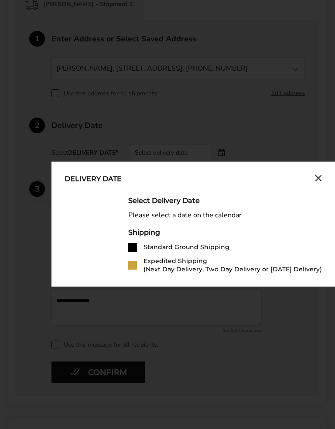
click at [239, 183] on div "Delivery Date" at bounding box center [193, 180] width 257 height 10
click at [208, 184] on div "Delivery Date" at bounding box center [193, 180] width 257 height 10
click at [120, 181] on div "Delivery Date" at bounding box center [93, 180] width 57 height 10
click at [90, 177] on div "Delivery Date" at bounding box center [93, 180] width 57 height 10
click at [102, 183] on div "Delivery Date" at bounding box center [93, 180] width 57 height 10
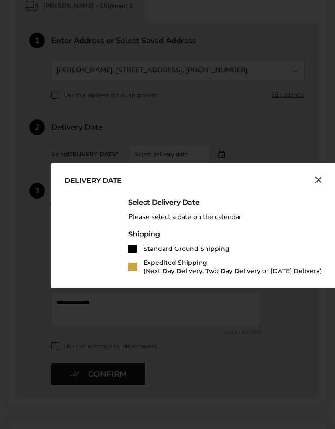
scroll to position [238, 0]
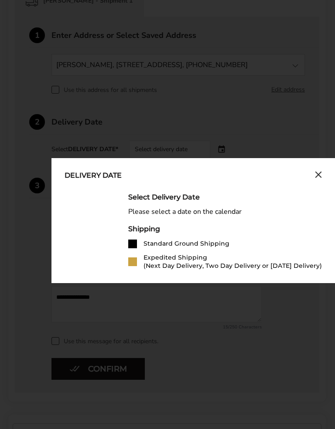
click at [172, 201] on div "Select Delivery Date" at bounding box center [225, 197] width 194 height 8
click at [191, 214] on div "Please select a date on the calendar" at bounding box center [225, 212] width 194 height 8
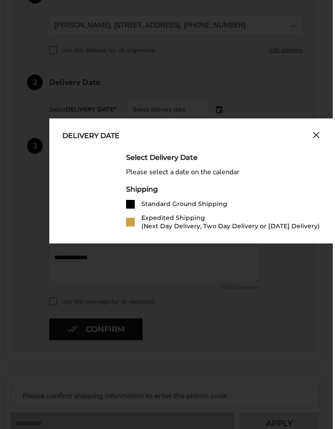
scroll to position [286, 0]
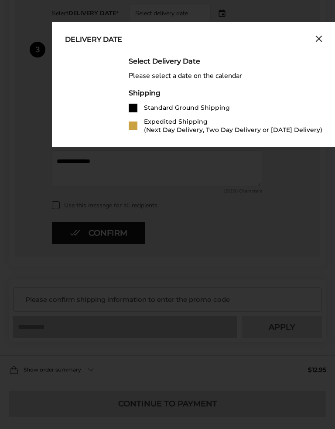
click at [321, 39] on icon "Close calendar" at bounding box center [318, 39] width 7 height 7
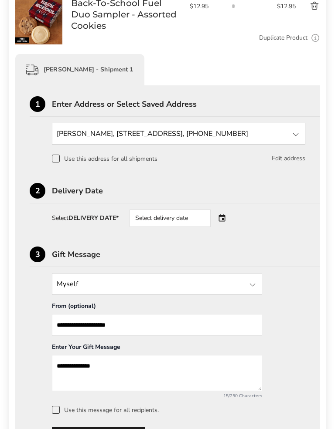
scroll to position [168, 0]
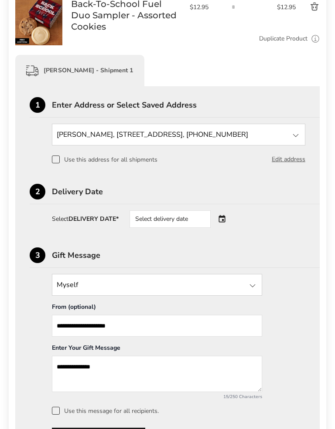
click at [226, 217] on div "Select delivery date" at bounding box center [181, 219] width 105 height 17
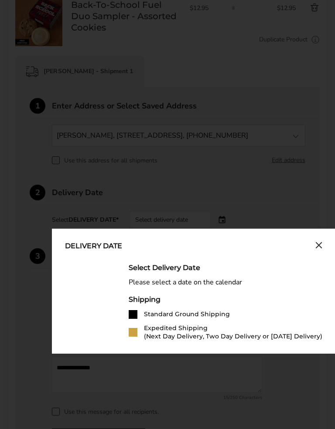
click at [136, 330] on div at bounding box center [133, 332] width 9 height 9
click at [135, 330] on div at bounding box center [133, 332] width 9 height 9
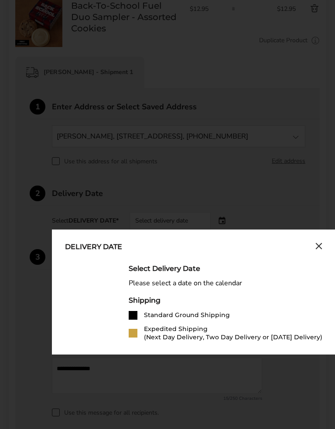
scroll to position [166, 0]
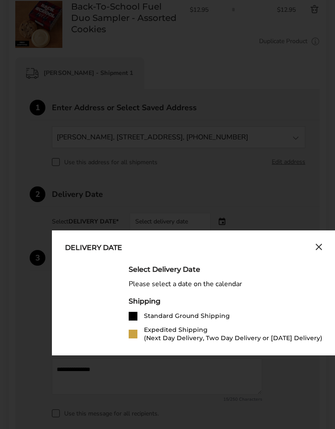
click at [137, 316] on li "Standard Ground Shipping" at bounding box center [226, 316] width 194 height 9
click at [149, 298] on div "Shipping" at bounding box center [226, 301] width 194 height 8
click at [151, 300] on div "Shipping" at bounding box center [226, 301] width 194 height 8
click at [150, 290] on div "Select Delivery Date Please select a date on the calendar Shipping Standard Gro…" at bounding box center [226, 303] width 194 height 77
click at [155, 286] on div "Please select a date on the calendar" at bounding box center [226, 284] width 194 height 8
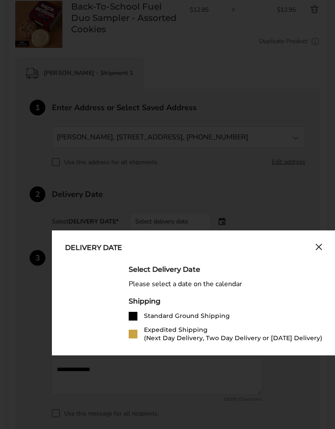
click at [168, 269] on div "Select Delivery Date" at bounding box center [226, 269] width 194 height 8
click at [169, 267] on div "Select Delivery Date" at bounding box center [226, 269] width 194 height 8
click at [170, 269] on div "Select Delivery Date" at bounding box center [226, 269] width 194 height 8
click at [109, 247] on div "Delivery Date" at bounding box center [93, 249] width 57 height 10
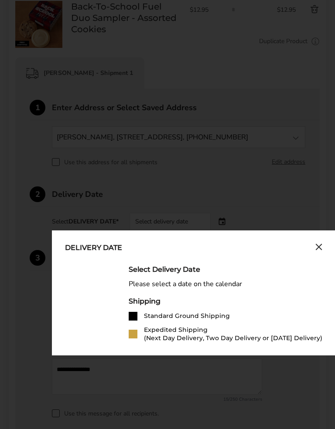
click at [113, 248] on div "Delivery Date" at bounding box center [93, 249] width 57 height 10
click at [276, 292] on div "Select Delivery Date Please select a date on the calendar Shipping Standard Gro…" at bounding box center [226, 303] width 194 height 77
click at [280, 297] on div "Select Delivery Date Please select a date on the calendar Shipping Standard Gro…" at bounding box center [226, 303] width 194 height 77
click at [281, 296] on div "Select Delivery Date Please select a date on the calendar Shipping Standard Gro…" at bounding box center [226, 303] width 194 height 77
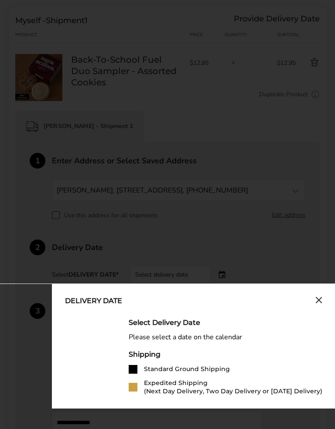
scroll to position [112, 0]
click at [326, 301] on div "Delivery Date Select Delivery Date Please select a date on the calendar Shippin…" at bounding box center [193, 346] width 283 height 125
click at [316, 303] on icon "Close calendar" at bounding box center [318, 300] width 7 height 7
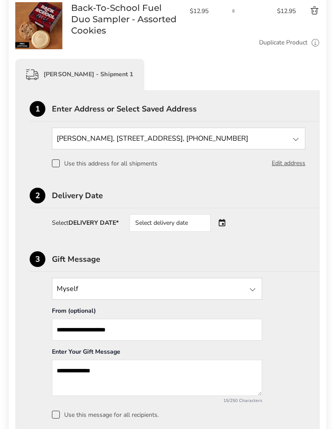
scroll to position [164, 0]
click at [169, 226] on div "Select delivery date" at bounding box center [169, 222] width 81 height 17
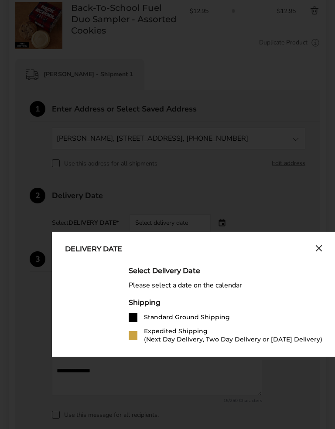
click at [321, 255] on button "Close calendar" at bounding box center [318, 250] width 7 height 10
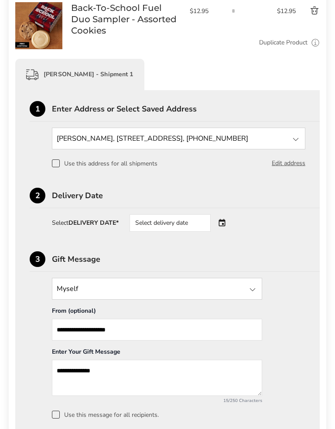
click at [227, 226] on div "Select delivery date" at bounding box center [181, 222] width 105 height 17
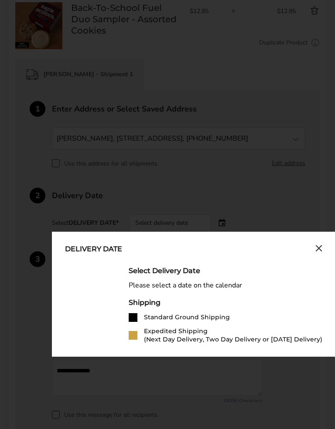
click at [188, 269] on div "Select Delivery Date" at bounding box center [226, 271] width 194 height 8
click at [170, 288] on div "Please select a date on the calendar" at bounding box center [226, 286] width 194 height 8
click at [188, 290] on div "Please select a date on the calendar" at bounding box center [226, 286] width 194 height 8
click at [114, 252] on div "Delivery Date" at bounding box center [93, 250] width 57 height 10
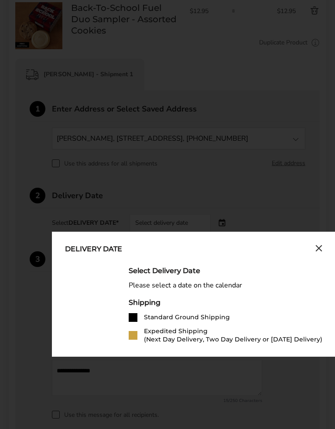
click at [321, 251] on icon "Close calendar" at bounding box center [318, 248] width 7 height 7
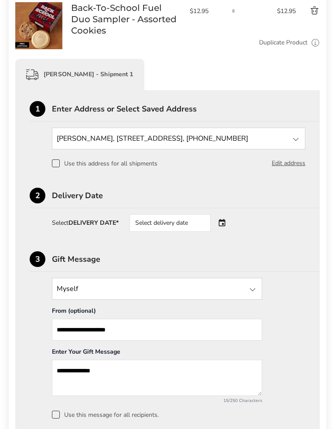
click at [225, 221] on div "Select delivery date" at bounding box center [181, 222] width 105 height 17
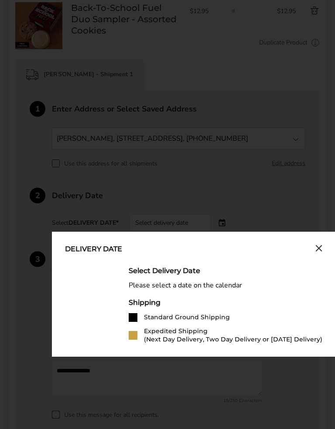
click at [191, 271] on div "Select Delivery Date" at bounding box center [226, 271] width 194 height 8
click at [203, 287] on div "Please select a date on the calendar" at bounding box center [226, 286] width 194 height 8
click at [317, 249] on icon "Close calendar" at bounding box center [318, 248] width 5 height 5
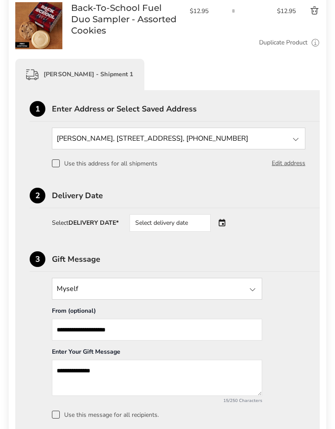
click at [224, 223] on div "Select delivery date" at bounding box center [181, 222] width 105 height 17
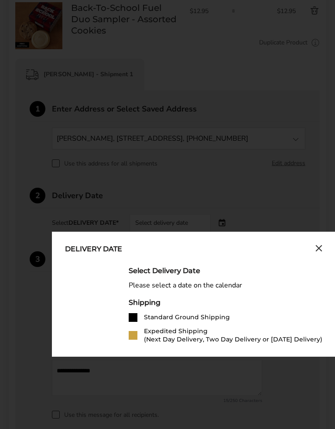
click at [224, 232] on div "Delivery Date Select Delivery Date Please select a date on the calendar Shippin…" at bounding box center [193, 294] width 283 height 125
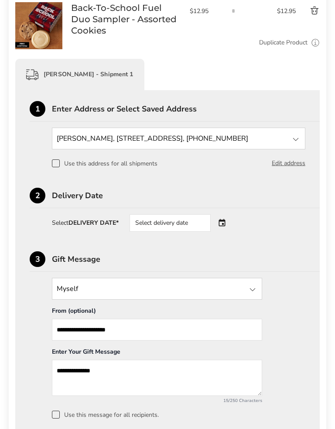
click at [223, 226] on div "Select delivery date" at bounding box center [181, 222] width 105 height 17
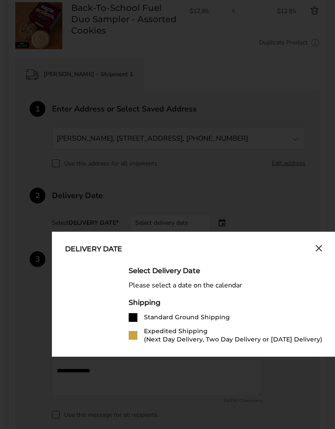
click at [225, 232] on div "Delivery Date Select Delivery Date Please select a date on the calendar Shippin…" at bounding box center [193, 294] width 283 height 125
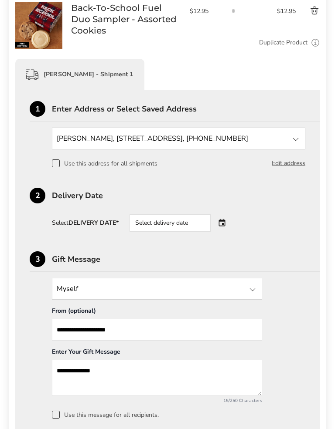
click at [226, 224] on div "Select delivery date" at bounding box center [181, 222] width 105 height 17
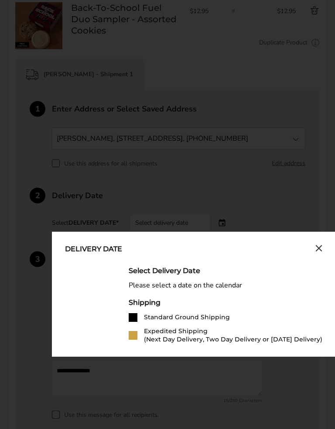
click at [230, 232] on div "Delivery Date Select Delivery Date Please select a date on the calendar Shippin…" at bounding box center [193, 294] width 283 height 125
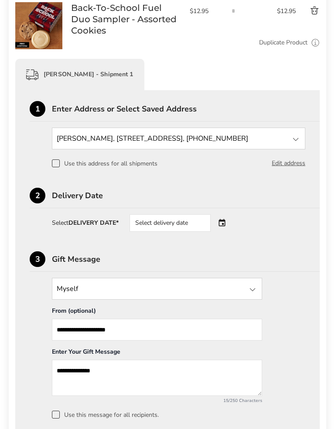
click at [225, 220] on div "Select delivery date" at bounding box center [181, 222] width 105 height 17
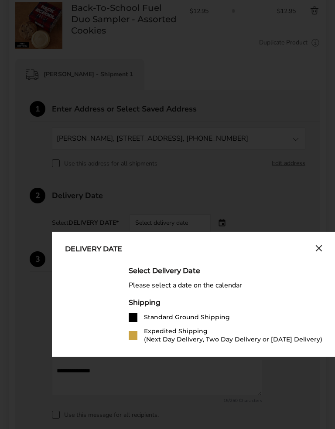
click at [229, 232] on div "Delivery Date Select Delivery Date Please select a date on the calendar Shippin…" at bounding box center [193, 294] width 283 height 125
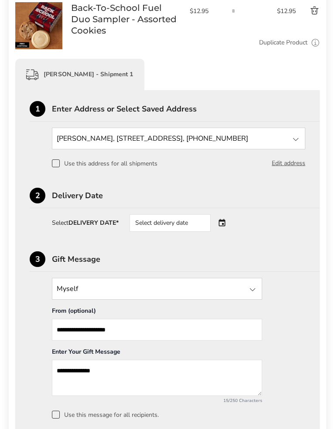
click at [225, 226] on div "Select delivery date" at bounding box center [181, 222] width 105 height 17
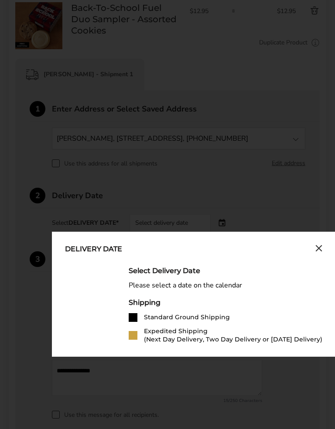
click at [223, 232] on div "Delivery Date Select Delivery Date Please select a date on the calendar Shippin…" at bounding box center [193, 294] width 283 height 125
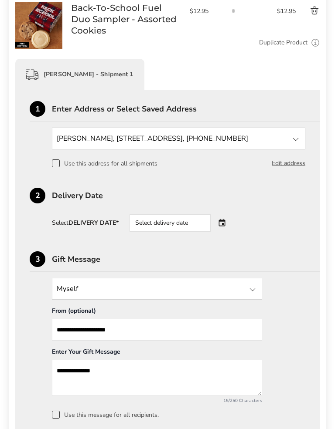
click at [223, 226] on div "Select delivery date" at bounding box center [181, 222] width 105 height 17
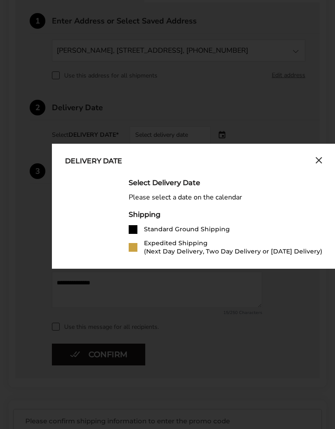
scroll to position [253, 0]
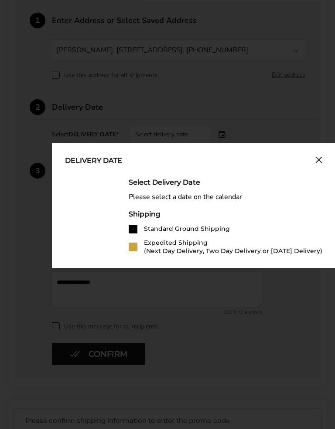
click at [156, 218] on div "Shipping" at bounding box center [226, 214] width 194 height 8
click at [191, 201] on div "Please select a date on the calendar" at bounding box center [226, 197] width 194 height 8
click at [184, 182] on div "Select Delivery Date" at bounding box center [226, 182] width 194 height 8
click at [317, 162] on icon "Close calendar" at bounding box center [318, 159] width 7 height 7
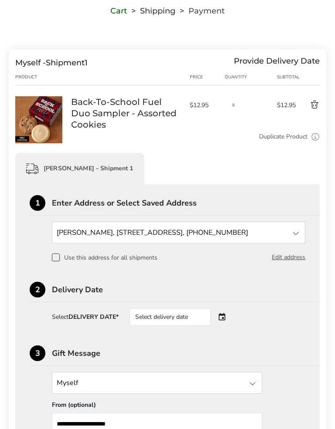
scroll to position [0, 0]
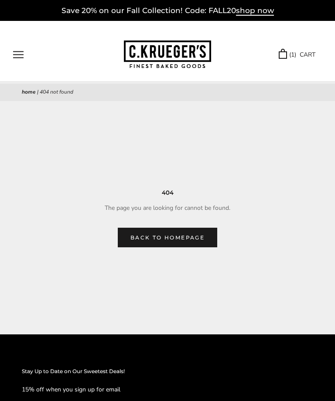
click at [321, 35] on div "****** TRY US! Sign In ( 1 ) CART ( 1 ) CART Bestsellers Fall ALL Fall Gifts NE…" at bounding box center [167, 51] width 335 height 61
click at [306, 34] on div "****** TRY US! Sign In ( 1 ) CART ( 1 ) CART Bestsellers Fall ALL Fall Gifts NE…" at bounding box center [167, 51] width 335 height 61
click at [199, 243] on link "Back to homepage" at bounding box center [167, 238] width 99 height 20
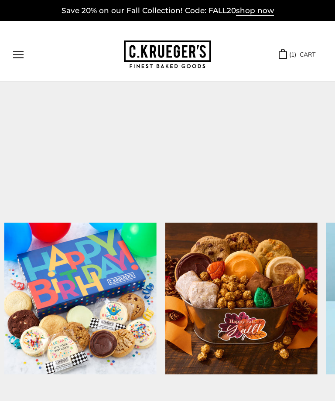
click at [324, 6] on p "Save 20% on our Fall Collection! Code: FALL20 shop now" at bounding box center [167, 10] width 321 height 12
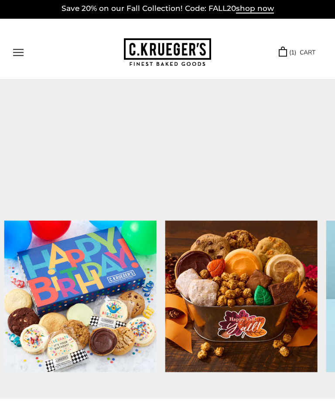
scroll to position [7, 0]
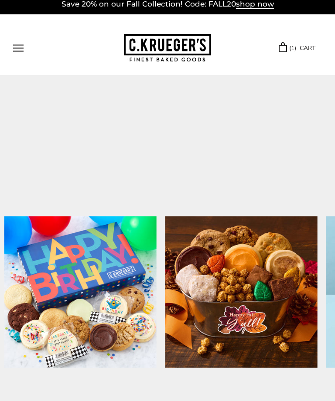
click at [255, 295] on img at bounding box center [241, 292] width 152 height 152
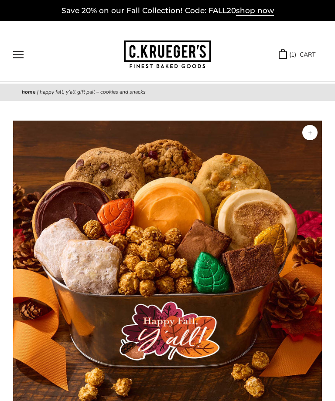
click at [313, 40] on div "****** TRY US! Sign In ( 1 ) CART ( 1 ) CART Bestsellers Fall ALL Fall Gifts NE…" at bounding box center [167, 51] width 335 height 61
click at [319, 35] on div "****** TRY US! Sign In ( 1 ) CART ( 1 ) CART Bestsellers Fall ALL Fall Gifts NE…" at bounding box center [167, 51] width 335 height 61
click at [323, 15] on p "Save 20% on our Fall Collection! Code: FALL20 shop now" at bounding box center [167, 10] width 321 height 12
click at [318, 10] on p "Save 20% on our Fall Collection! Code: FALL20 shop now" at bounding box center [167, 10] width 321 height 12
click at [311, 86] on div "Home | Happy Fall, Y’all Gift Pail – Cookies and Snacks" at bounding box center [167, 92] width 335 height 17
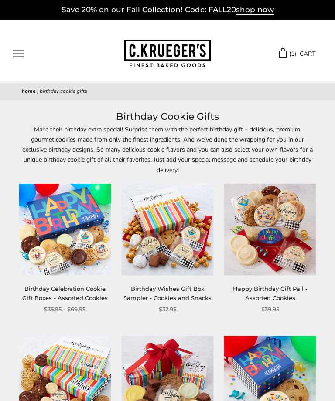
scroll to position [1, 0]
click at [274, 237] on img at bounding box center [270, 230] width 92 height 92
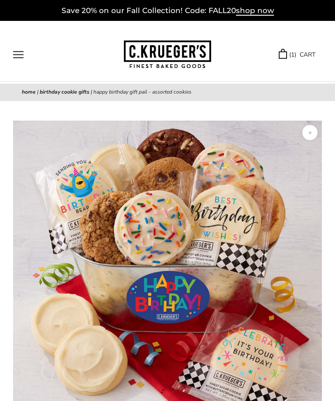
click at [316, 26] on div "****** TRY US! Sign In ( 1 ) CART ( 1 ) CART Bestsellers Fall ALL Fall Gifts NE…" at bounding box center [167, 51] width 335 height 61
click at [309, 31] on div "****** TRY US! Sign In ( 1 ) CART ( 1 ) CART Bestsellers Fall ALL Fall Gifts NE…" at bounding box center [167, 51] width 335 height 61
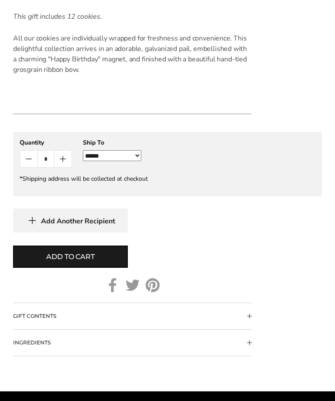
scroll to position [706, 0]
click at [91, 268] on button "Add to cart" at bounding box center [70, 257] width 115 height 22
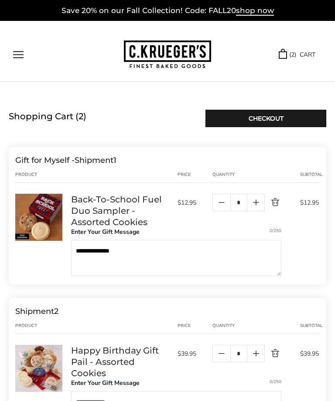
click at [254, 118] on link "Checkout" at bounding box center [265, 118] width 121 height 17
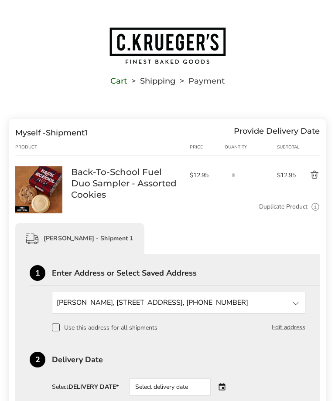
scroll to position [91, 0]
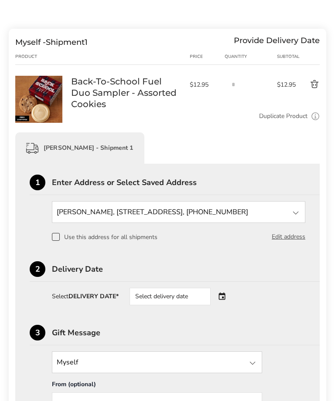
click at [231, 244] on div "**********" at bounding box center [167, 334] width 275 height 318
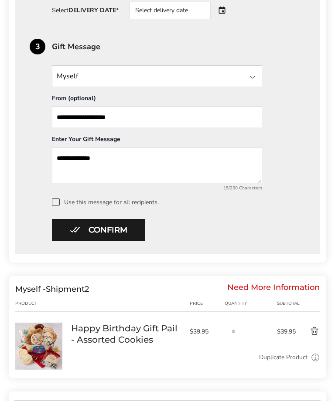
scroll to position [377, 0]
click at [313, 331] on button "Delete product" at bounding box center [308, 331] width 24 height 10
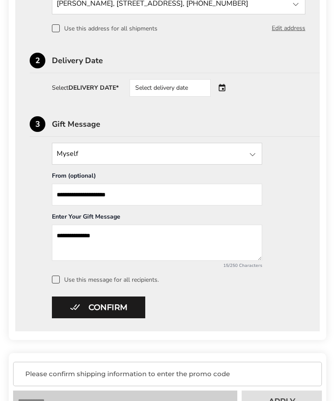
scroll to position [297, 0]
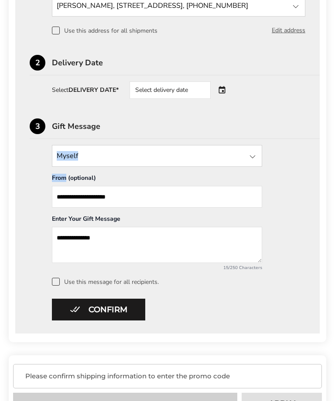
click at [309, 228] on div "**********" at bounding box center [167, 145] width 304 height 377
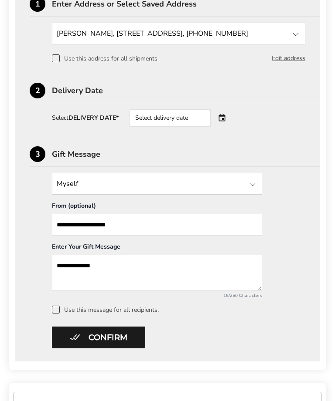
scroll to position [267, 0]
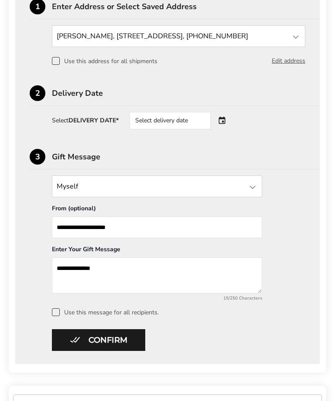
click at [112, 344] on button "Confirm" at bounding box center [98, 341] width 93 height 22
click at [110, 118] on strong "DELIVERY DATE*" at bounding box center [93, 120] width 50 height 8
click at [165, 121] on div "Select delivery date" at bounding box center [169, 120] width 81 height 17
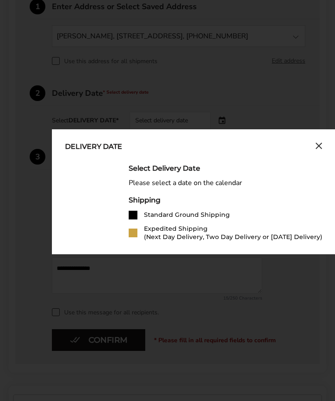
click at [316, 152] on button "Close calendar" at bounding box center [318, 148] width 7 height 10
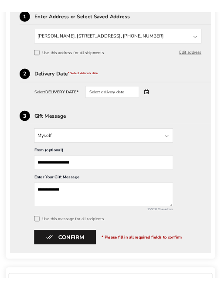
scroll to position [276, 0]
